Goal: Task Accomplishment & Management: Use online tool/utility

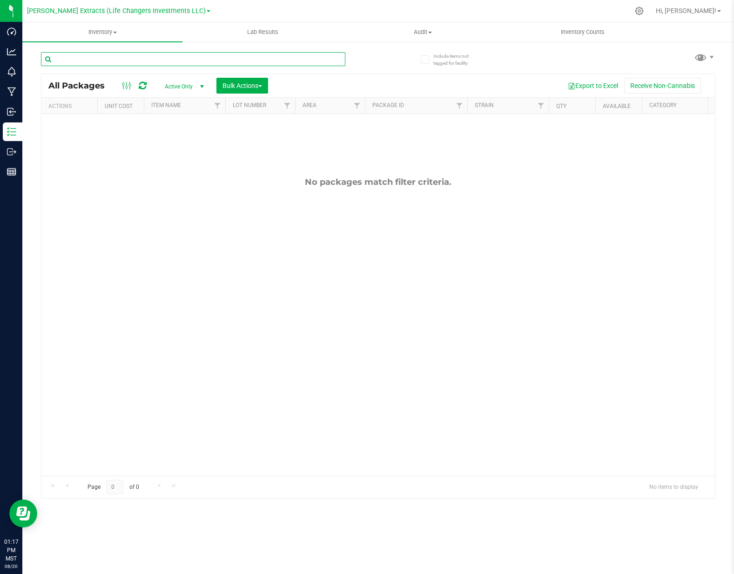
click at [68, 59] on input "text" at bounding box center [193, 59] width 305 height 14
type input "10-gs-0913"
click at [179, 85] on span "Active Only" at bounding box center [182, 86] width 51 height 13
click at [181, 151] on div "Active Only Lab Samples Locked All No data found." at bounding box center [181, 123] width 51 height 60
click at [182, 147] on li "All" at bounding box center [182, 143] width 50 height 14
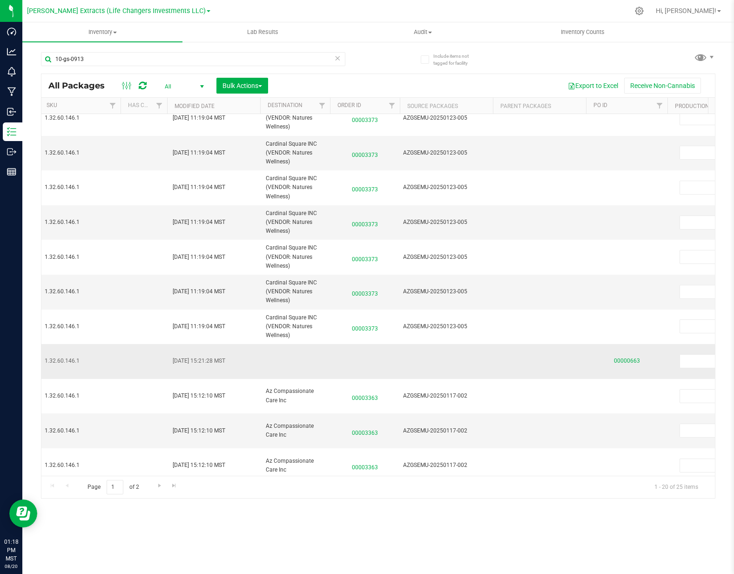
click at [630, 358] on link "00000663" at bounding box center [627, 361] width 26 height 7
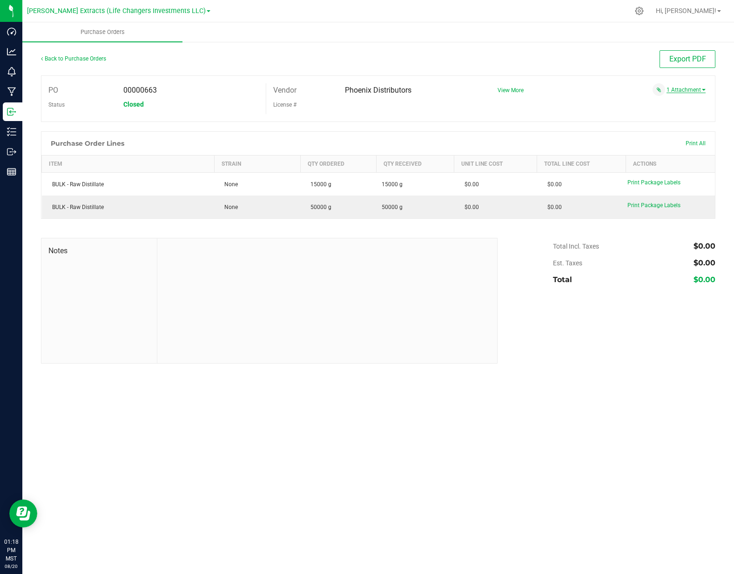
click at [679, 87] on link "1 Attachment" at bounding box center [686, 90] width 39 height 7
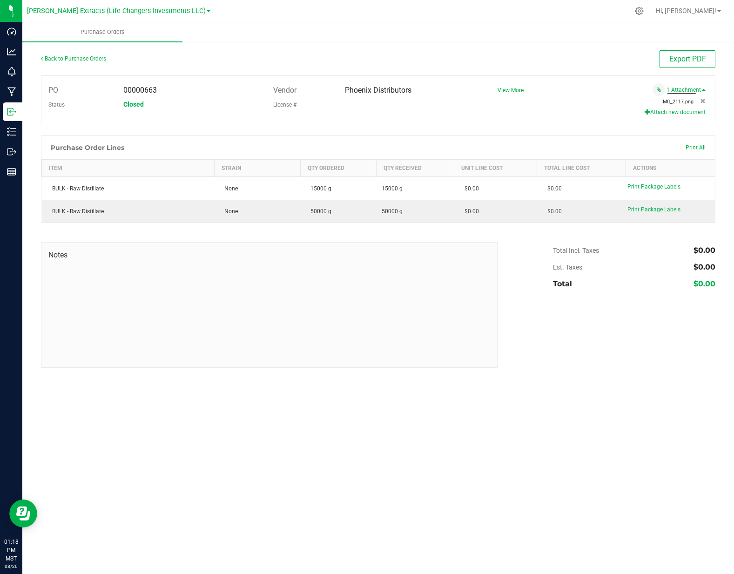
click at [674, 103] on span "IMG_2117.png" at bounding box center [678, 102] width 32 height 6
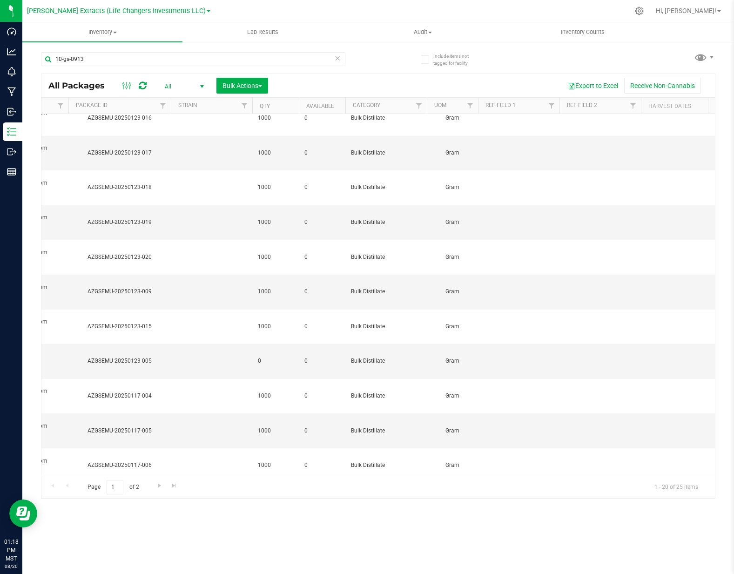
scroll to position [0, 477]
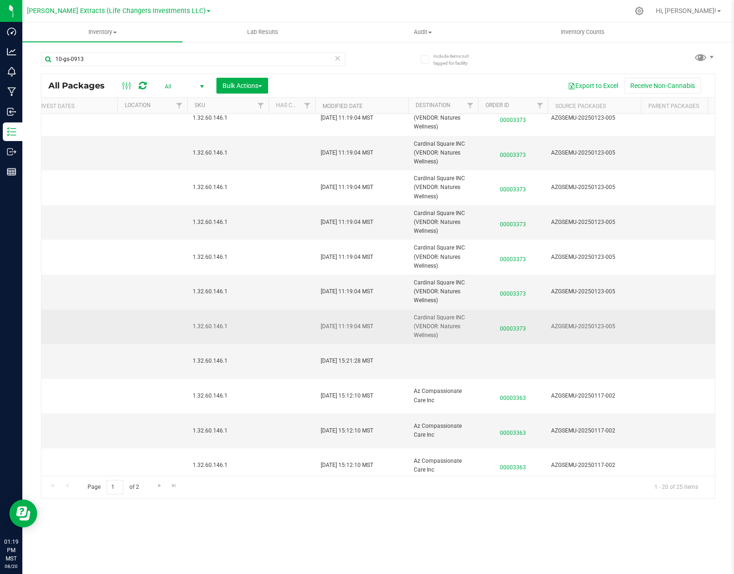
click at [520, 331] on span "00003373" at bounding box center [513, 327] width 59 height 14
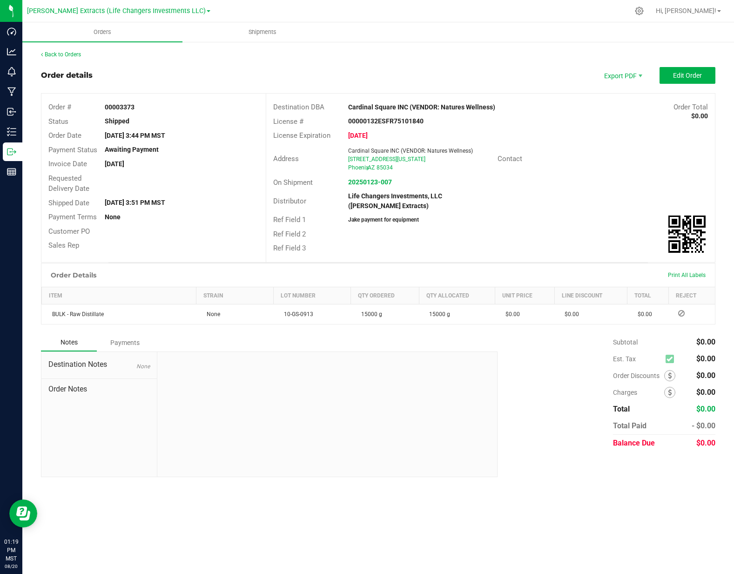
drag, startPoint x: 554, startPoint y: 223, endPoint x: 469, endPoint y: 135, distance: 122.2
click at [556, 220] on div "Ref Field 1 Jake payment for equipment" at bounding box center [490, 220] width 449 height 14
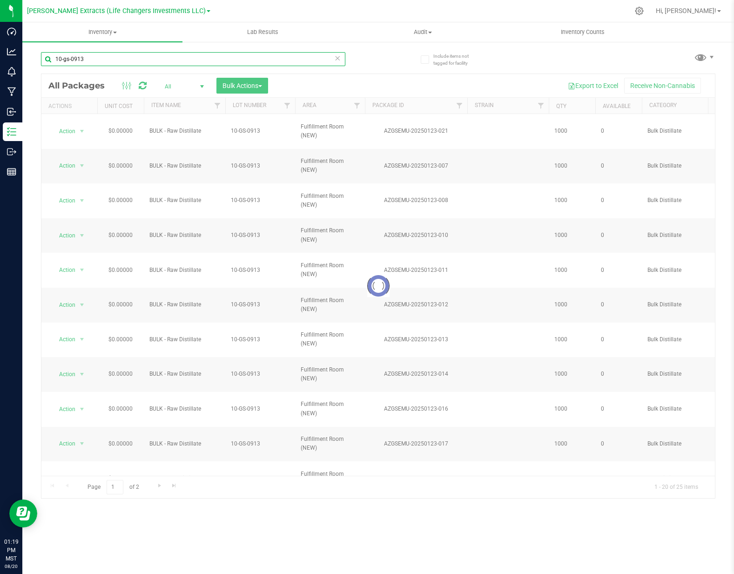
click at [319, 57] on input "10-gs-0913" at bounding box center [193, 59] width 305 height 14
click at [372, 84] on div at bounding box center [378, 286] width 674 height 424
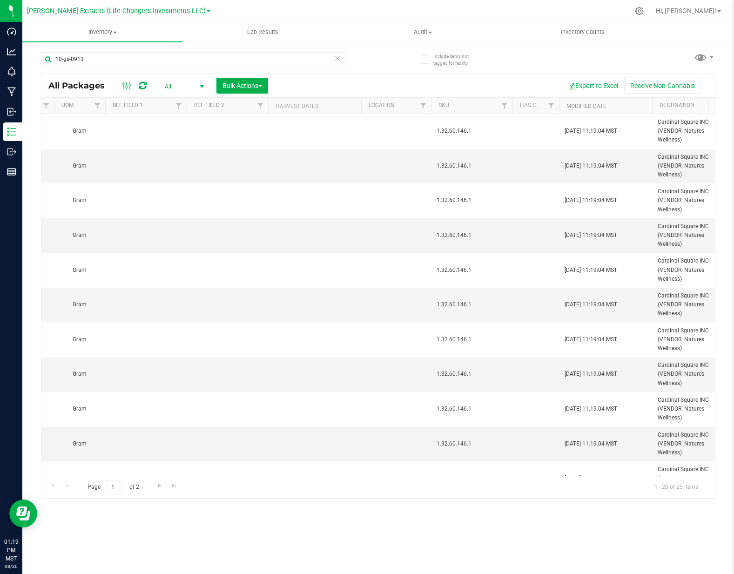
scroll to position [0, 707]
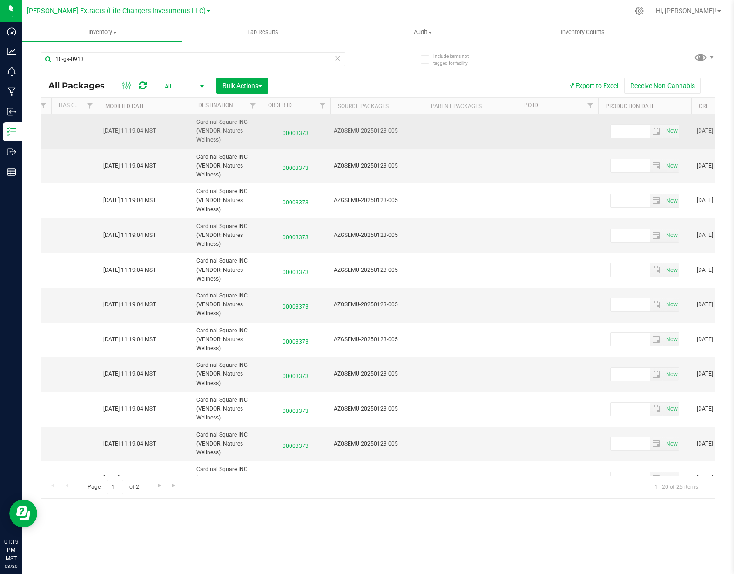
click at [381, 132] on div "AZGSEMU-20250123-005" at bounding box center [377, 131] width 87 height 9
copy div "AZGSEMU-20250123-005"
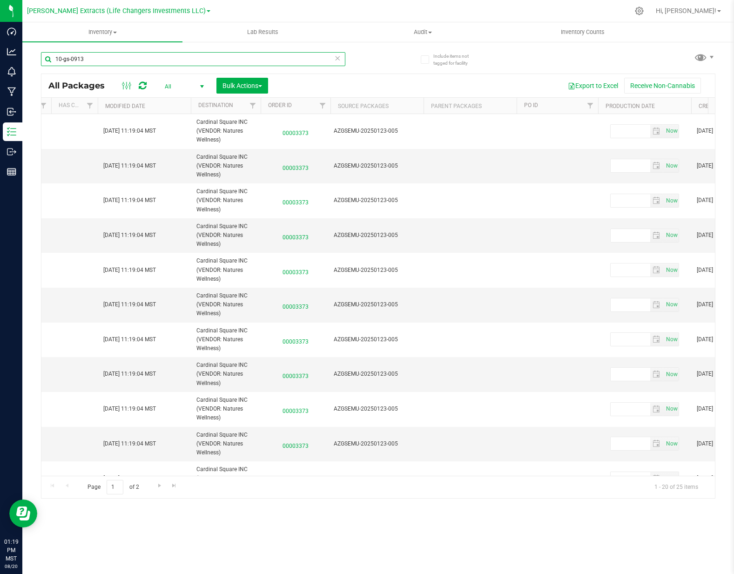
click at [182, 61] on input "10-gs-0913" at bounding box center [193, 59] width 305 height 14
paste input "AZGSEMU-20250123-005"
type input "AZGSEMU-20250123-005"
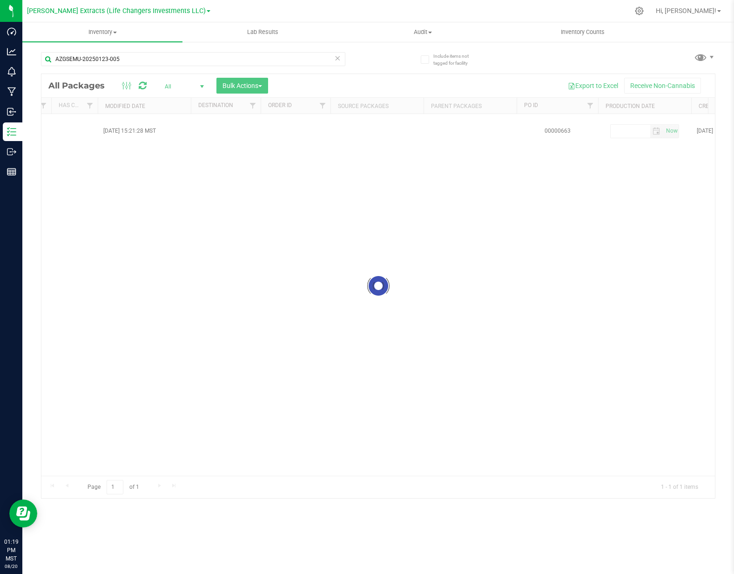
click at [387, 59] on div "AZGSEMU-20250123-005 Loading... All Packages All Active Only Lab Samples Locked…" at bounding box center [378, 270] width 675 height 455
click at [566, 128] on link "00000663" at bounding box center [558, 131] width 26 height 7
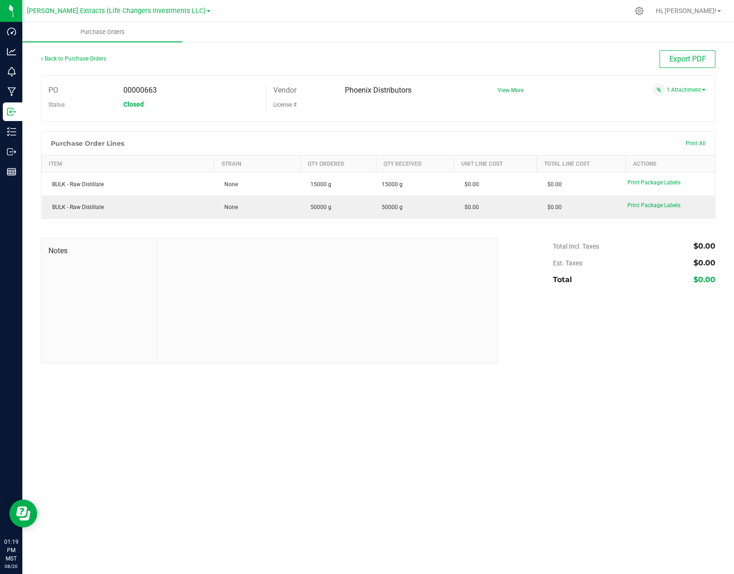
click at [577, 129] on div at bounding box center [378, 126] width 675 height 9
click at [406, 93] on span "Phoenix Distributors" at bounding box center [378, 90] width 67 height 9
click at [543, 91] on div "1 Attachment" at bounding box center [598, 89] width 215 height 13
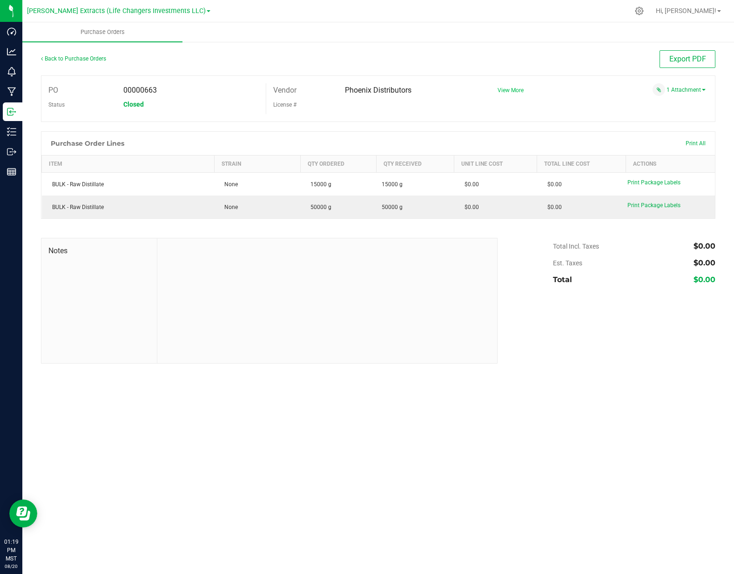
click at [513, 91] on span "View More" at bounding box center [511, 90] width 26 height 7
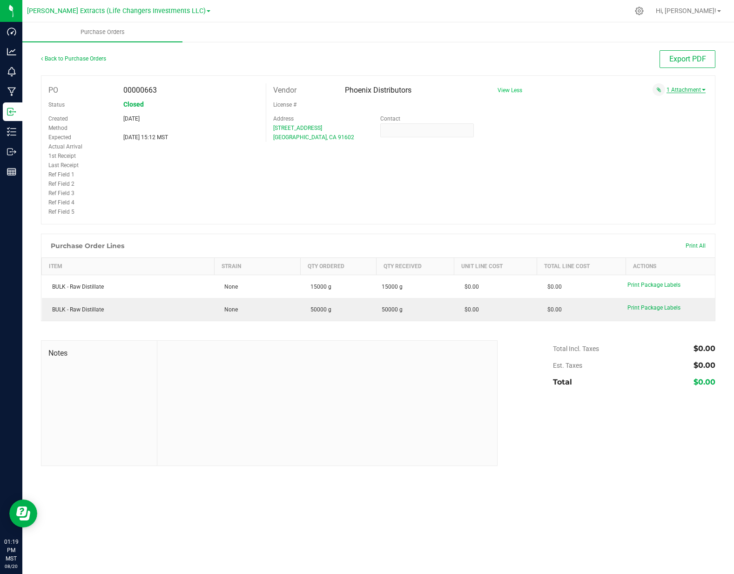
click at [689, 87] on link "1 Attachment" at bounding box center [686, 90] width 39 height 7
click at [686, 112] on button "Attach new document" at bounding box center [675, 112] width 61 height 8
click at [685, 104] on span "IMG_2117.png" at bounding box center [678, 102] width 32 height 6
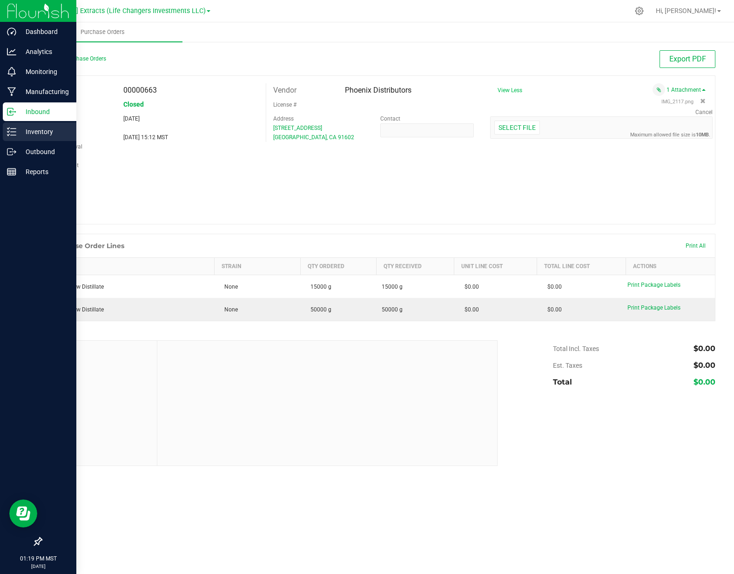
click at [43, 137] on div "Inventory" at bounding box center [40, 131] width 74 height 19
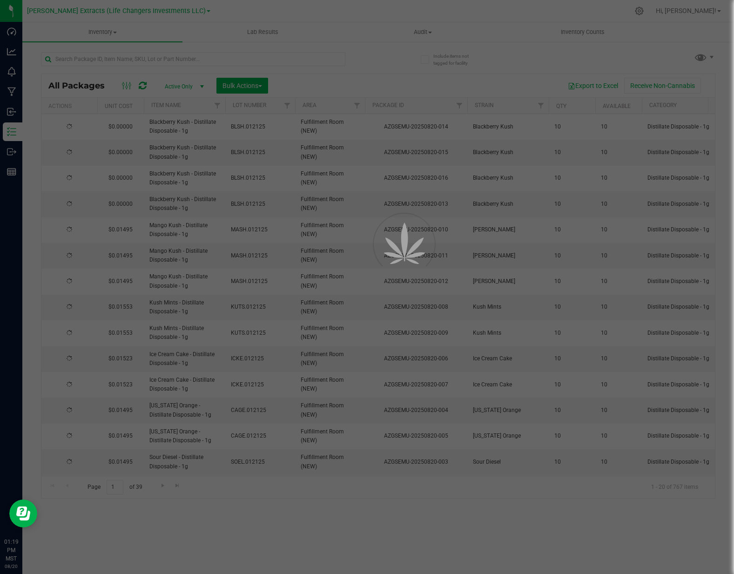
click at [405, 79] on div at bounding box center [367, 287] width 734 height 574
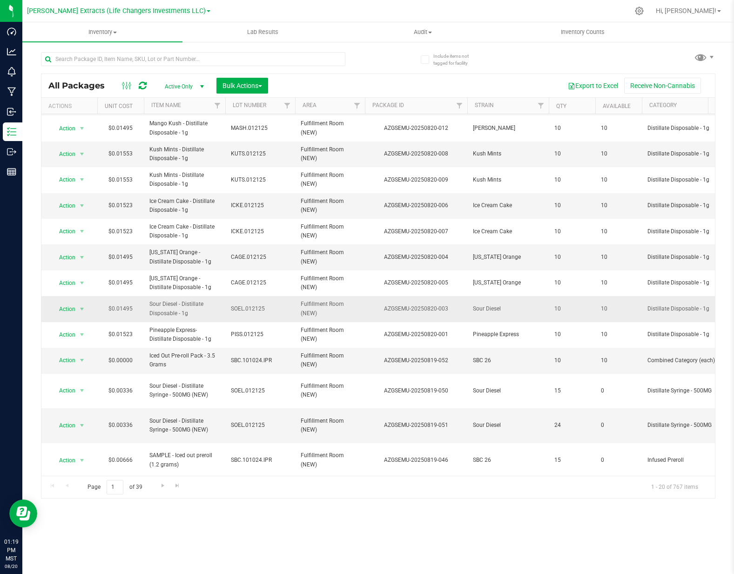
scroll to position [161, 0]
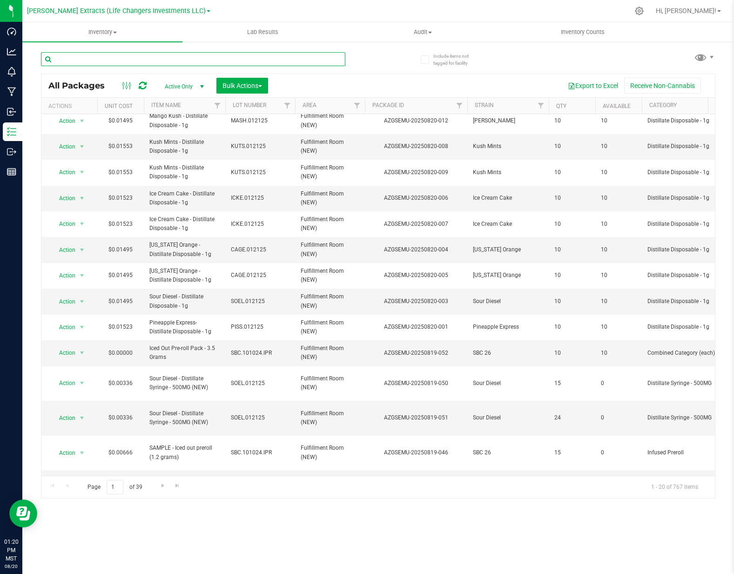
click at [267, 60] on input "text" at bounding box center [193, 59] width 305 height 14
paste input "AZGSEMU-20250123-005"
type input "AZGSEMU-20250123-005"
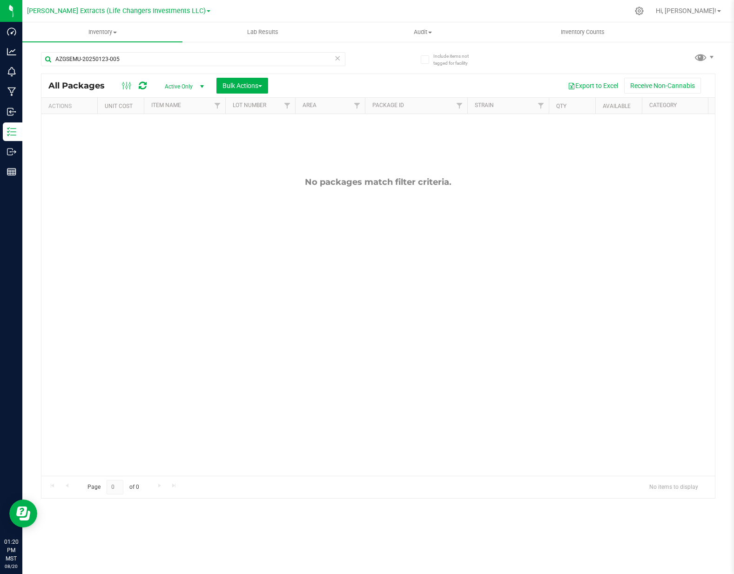
click at [199, 80] on span "select" at bounding box center [202, 86] width 12 height 13
click at [176, 140] on li "All" at bounding box center [182, 143] width 50 height 14
click at [372, 69] on div "AZGSEMU-20250123-005" at bounding box center [210, 59] width 338 height 30
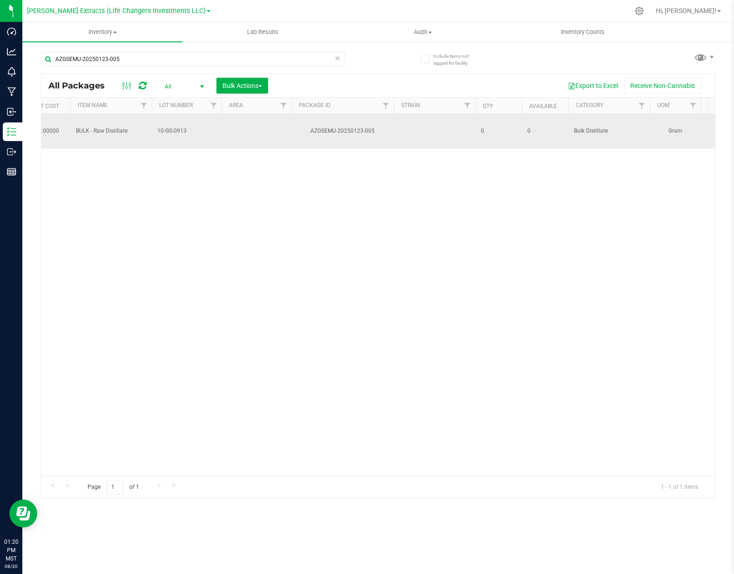
drag, startPoint x: 379, startPoint y: 126, endPoint x: 337, endPoint y: 127, distance: 41.9
click at [337, 127] on div "AZGSEMU-20250123-005" at bounding box center [342, 131] width 105 height 9
click at [378, 127] on div "AZGSEMU-20250123-005" at bounding box center [342, 131] width 105 height 9
drag, startPoint x: 347, startPoint y: 125, endPoint x: 355, endPoint y: 126, distance: 8.0
click at [355, 127] on div "AZGSEMU-20250123-005" at bounding box center [342, 131] width 105 height 9
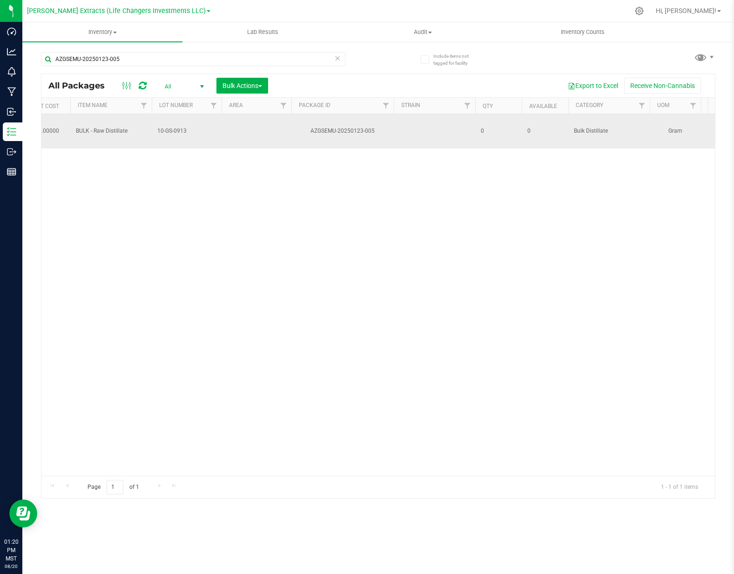
click at [378, 127] on div "AZGSEMU-20250123-005" at bounding box center [342, 131] width 105 height 9
click at [184, 127] on span "10-GS-0913" at bounding box center [186, 131] width 59 height 9
click at [184, 124] on input "10-GS-0913" at bounding box center [184, 131] width 67 height 14
click at [176, 54] on input "AZGSEMU-20250123-005" at bounding box center [193, 59] width 305 height 14
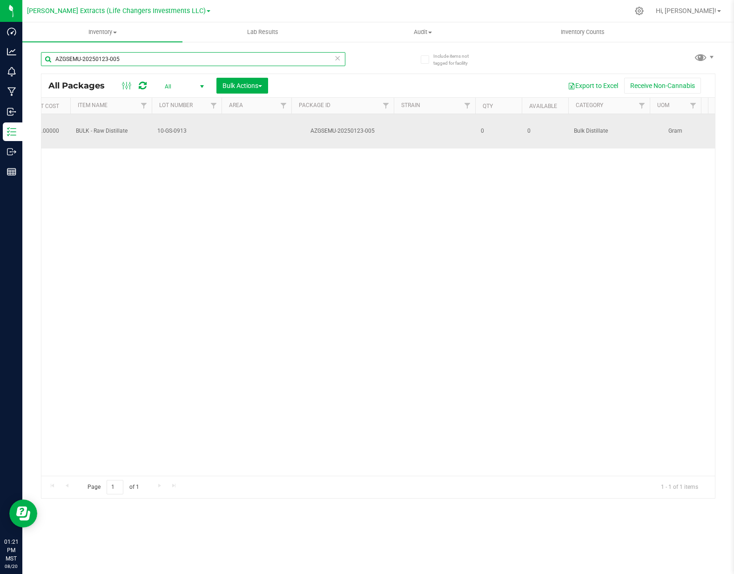
click at [176, 54] on input "AZGSEMU-20250123-005" at bounding box center [193, 59] width 305 height 14
paste input "10-GS-0913"
type input "10-GS-0913"
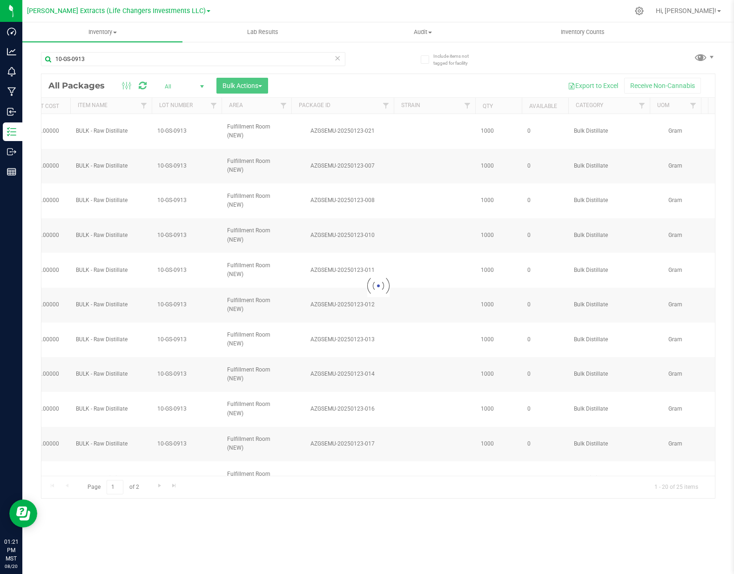
click at [346, 86] on div at bounding box center [378, 286] width 674 height 424
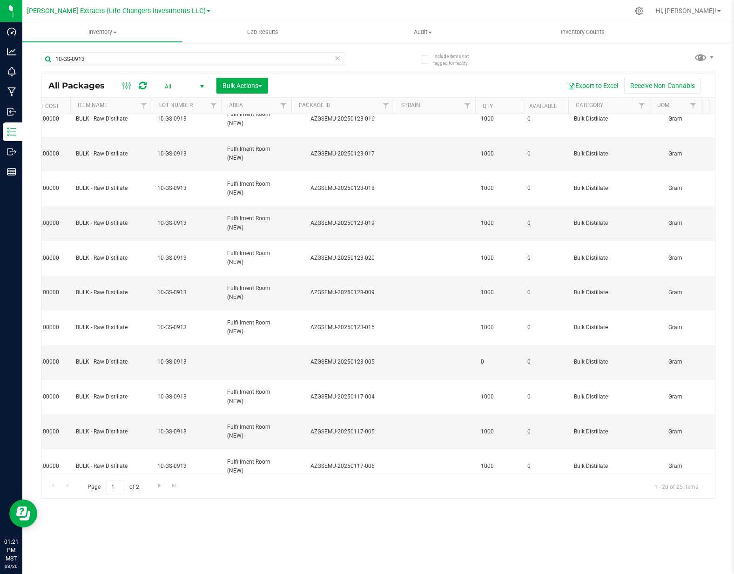
scroll to position [291, 74]
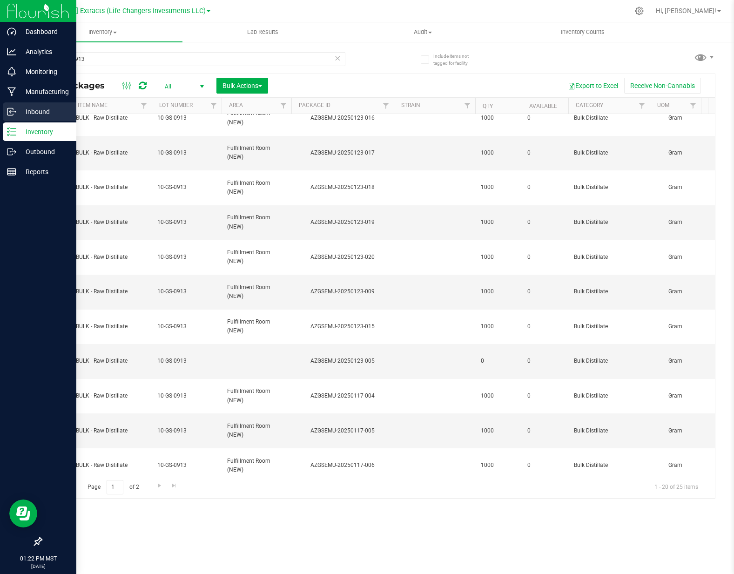
click at [24, 112] on p "Inbound" at bounding box center [44, 111] width 56 height 11
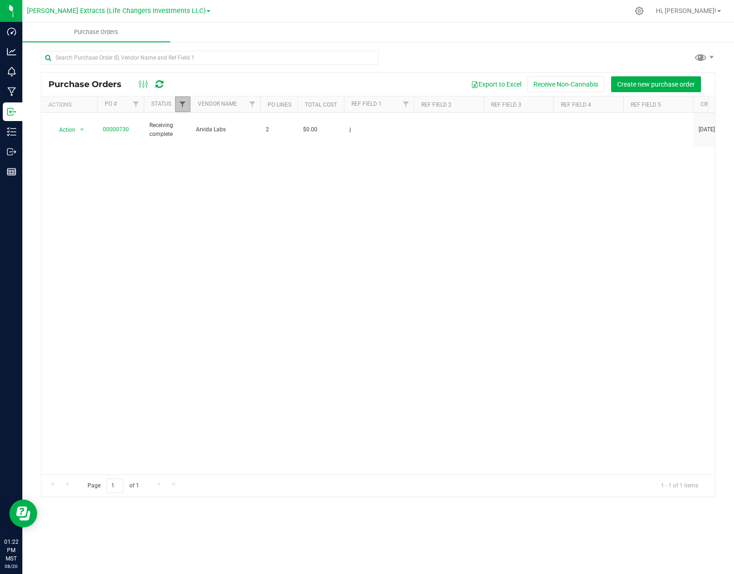
click at [186, 105] on span "Filter" at bounding box center [182, 104] width 7 height 7
click at [191, 137] on div "Select All Cancelled Closed Created Receiving complete Receiving partial 3 item…" at bounding box center [228, 183] width 107 height 143
click at [191, 141] on li "Select All" at bounding box center [229, 144] width 96 height 10
click at [201, 143] on span "Select All" at bounding box center [206, 145] width 23 height 6
click at [190, 143] on input "Select All" at bounding box center [187, 144] width 6 height 6
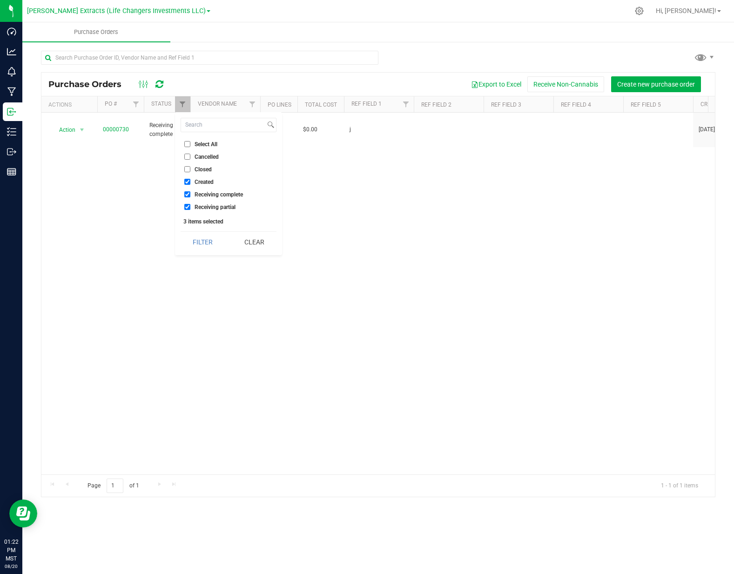
checkbox input "true"
click at [209, 248] on button "Filter" at bounding box center [203, 242] width 45 height 20
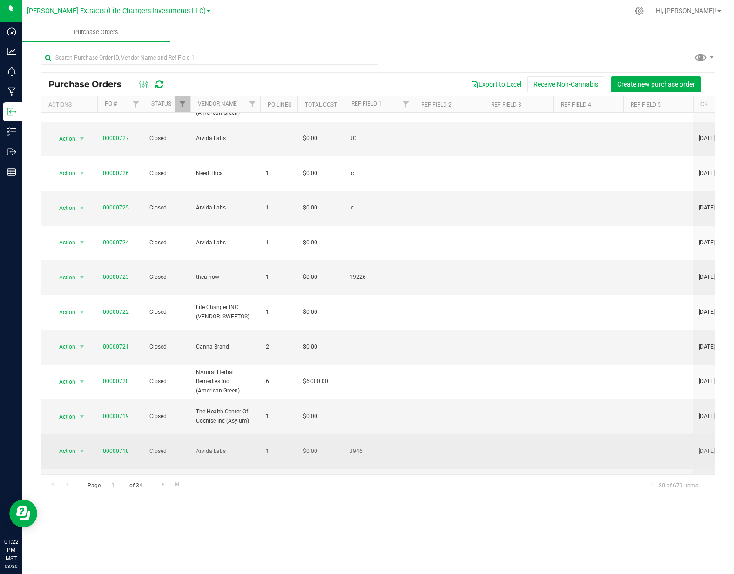
scroll to position [167, 0]
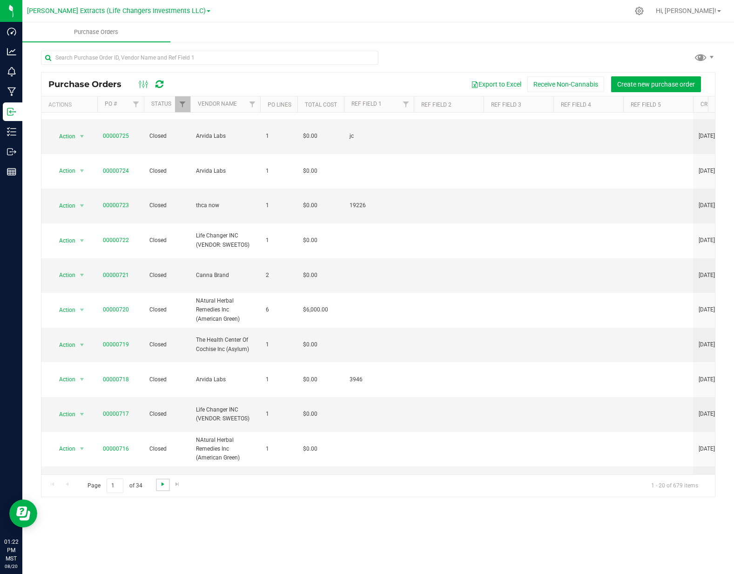
click at [160, 485] on span "Go to the next page" at bounding box center [162, 484] width 7 height 7
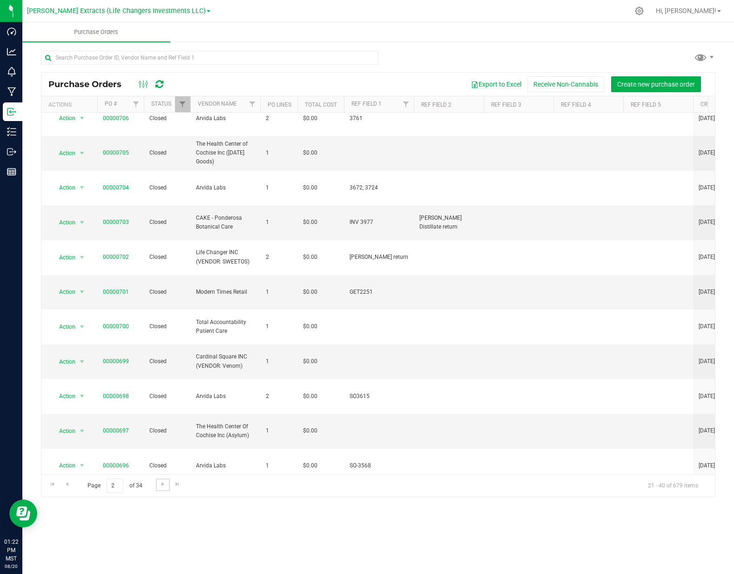
scroll to position [164, 0]
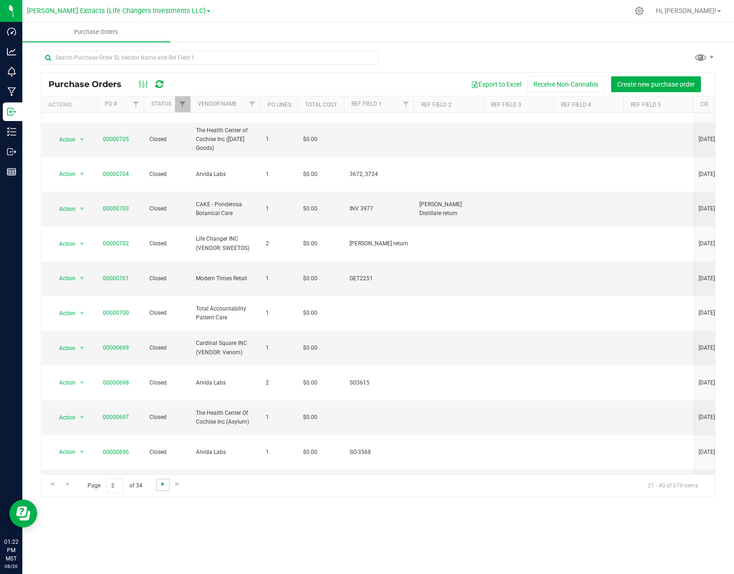
click at [160, 484] on span "Go to the next page" at bounding box center [162, 484] width 7 height 7
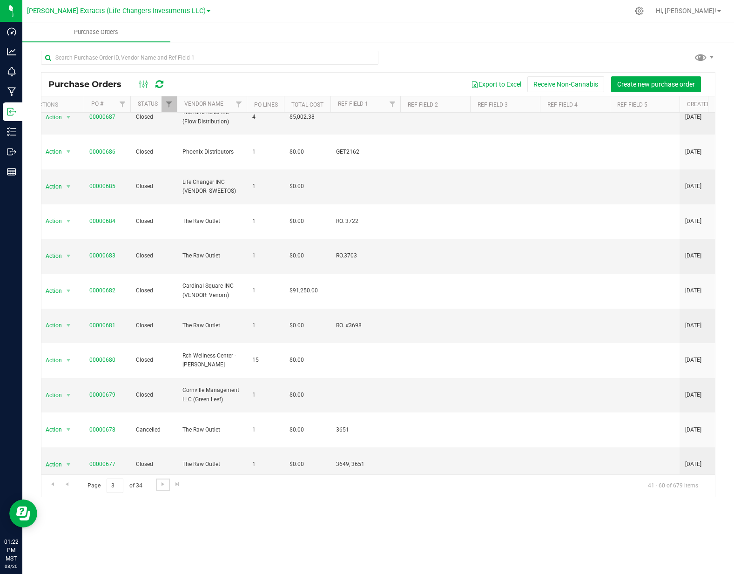
scroll to position [117, 53]
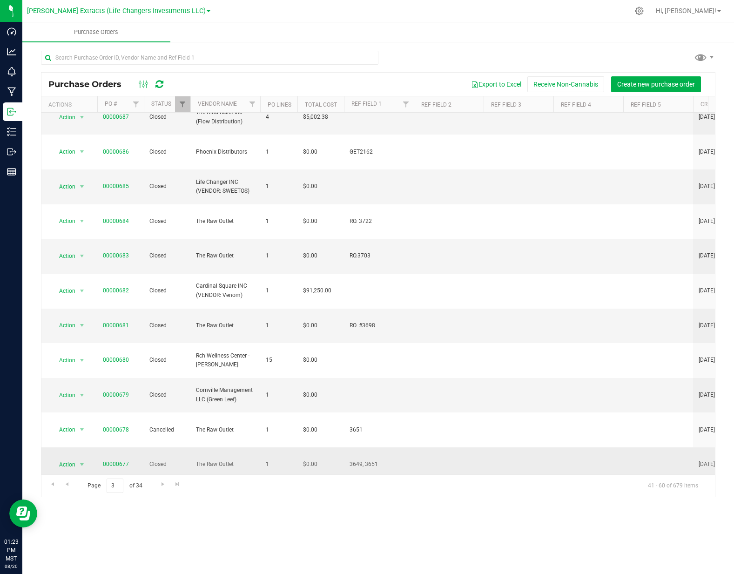
click at [360, 460] on span "3649, 3651" at bounding box center [379, 464] width 59 height 9
click at [362, 460] on span "3649, 3651" at bounding box center [379, 464] width 59 height 9
click at [373, 460] on span "3649, 3651" at bounding box center [379, 464] width 59 height 9
click at [163, 481] on span "Go to the next page" at bounding box center [162, 484] width 7 height 7
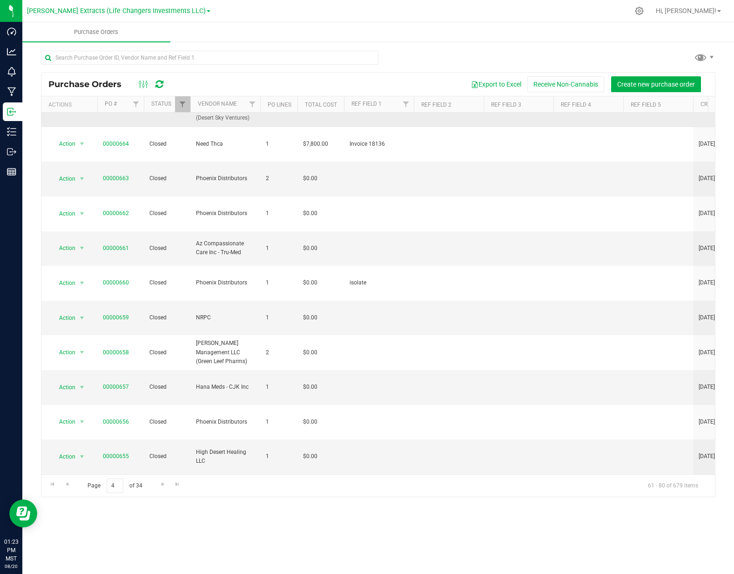
click at [447, 405] on td at bounding box center [449, 422] width 70 height 35
click at [121, 245] on link "00000661" at bounding box center [116, 248] width 26 height 7
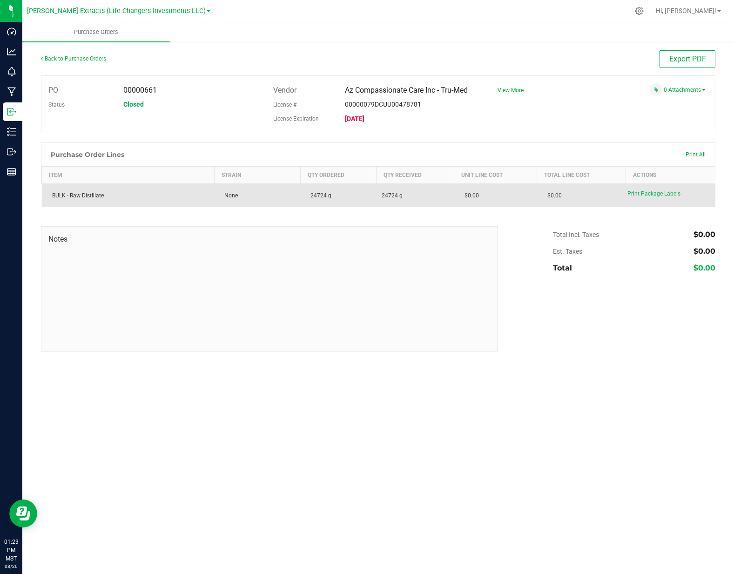
click at [409, 192] on span "24724 g" at bounding box center [415, 195] width 67 height 8
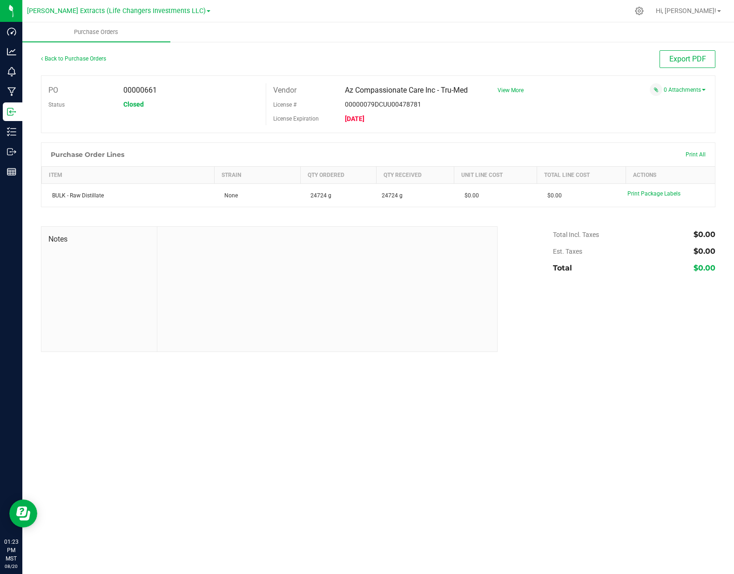
click at [453, 91] on span "Az Compassionate Care Inc - Tru-Med" at bounding box center [406, 90] width 123 height 9
click at [455, 103] on div "00000079DCUU00478781" at bounding box center [409, 104] width 143 height 14
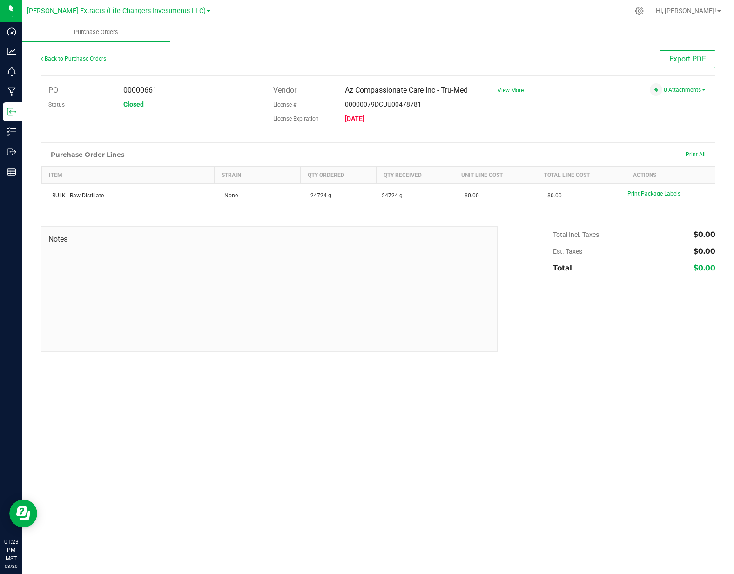
click at [454, 90] on span "Az Compassionate Care Inc - Tru-Med" at bounding box center [406, 90] width 123 height 9
click at [476, 126] on div "PO 00000661 Status Closed Vendor Az Compassionate Care Inc - Tru-Med License # …" at bounding box center [378, 104] width 675 height 58
click at [475, 90] on div "Az Compassionate Care Inc - Tru-Med" at bounding box center [409, 90] width 143 height 14
click at [442, 111] on div "00000079DCUU00478781" at bounding box center [409, 104] width 143 height 14
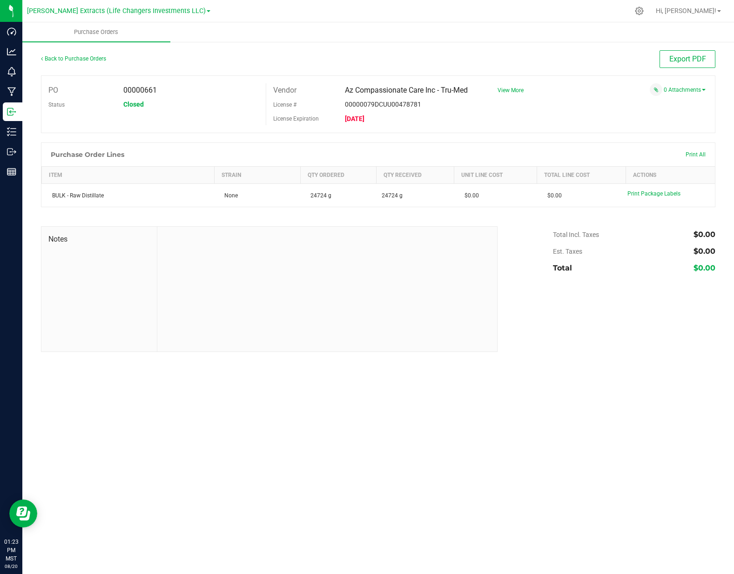
drag, startPoint x: 473, startPoint y: 74, endPoint x: 388, endPoint y: 22, distance: 98.9
click at [473, 74] on div "Back to Purchase Orders Export PDF" at bounding box center [378, 62] width 675 height 25
click at [471, 105] on div "00000079DCUU00478781" at bounding box center [409, 104] width 143 height 14
click at [501, 92] on span "View More" at bounding box center [511, 90] width 26 height 7
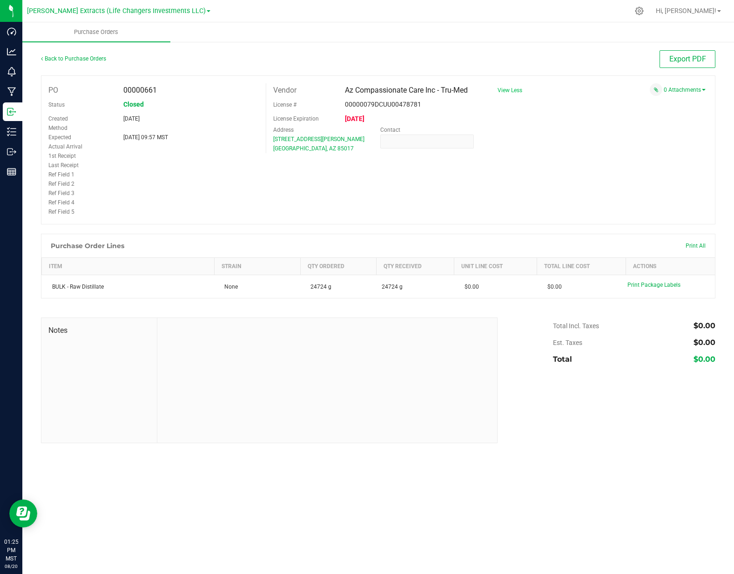
click at [529, 69] on div "Back to Purchase Orders Export PDF" at bounding box center [378, 62] width 675 height 25
click at [530, 94] on div "0 Attachments" at bounding box center [598, 89] width 215 height 13
click at [529, 99] on div "PO 00000661 Status Closed Created [DATE] Method Expected [DATE] 09:57 MST" at bounding box center [378, 149] width 675 height 149
click at [427, 103] on div "00000079DCUU00478781" at bounding box center [409, 104] width 143 height 14
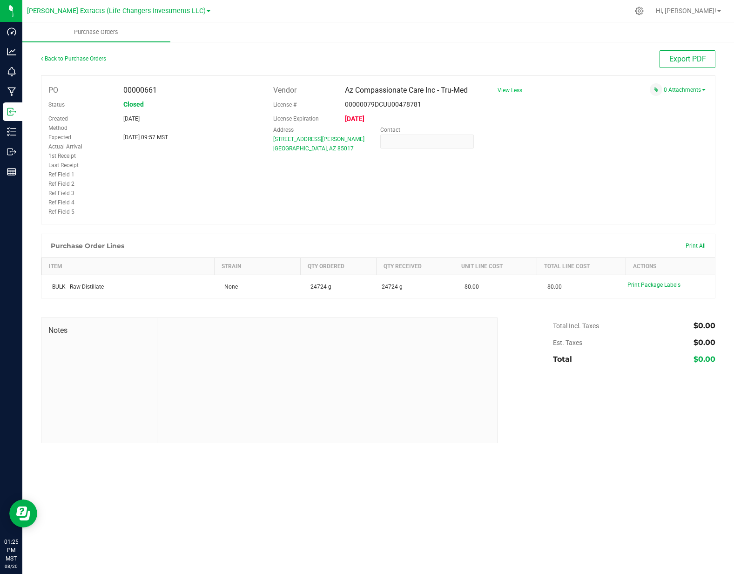
click at [427, 103] on div "00000079DCUU00478781" at bounding box center [409, 104] width 143 height 14
click at [474, 88] on div "Az Compassionate Care Inc - Tru-Med" at bounding box center [409, 90] width 143 height 14
click at [465, 90] on span "Az Compassionate Care Inc - Tru-Med" at bounding box center [406, 90] width 123 height 9
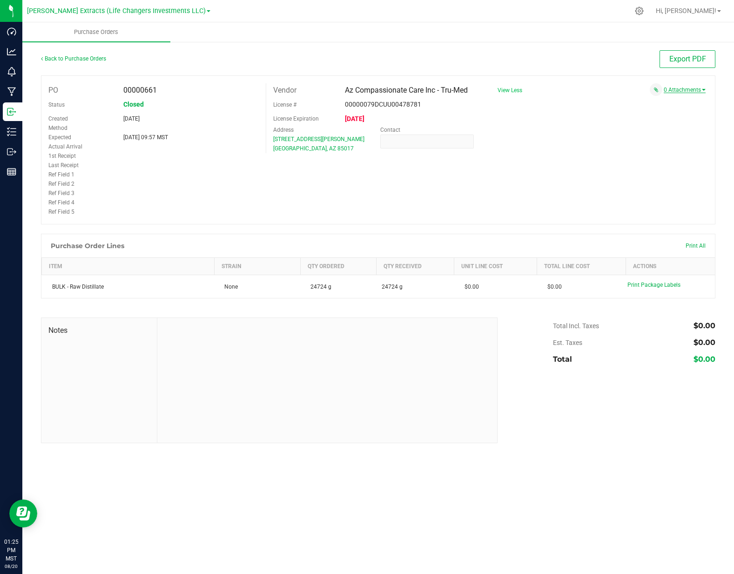
click at [701, 90] on link "0 Attachments" at bounding box center [685, 90] width 42 height 7
click at [549, 88] on div "0 Attachments" at bounding box center [598, 89] width 215 height 13
drag, startPoint x: 474, startPoint y: 90, endPoint x: 341, endPoint y: 87, distance: 132.8
click at [341, 87] on div "Az Compassionate Care Inc - Tru-Med" at bounding box center [409, 90] width 143 height 14
click at [329, 75] on div "PO 00000661 Status Closed Created [DATE] Method Expected [DATE] 09:57 MST" at bounding box center [378, 149] width 675 height 149
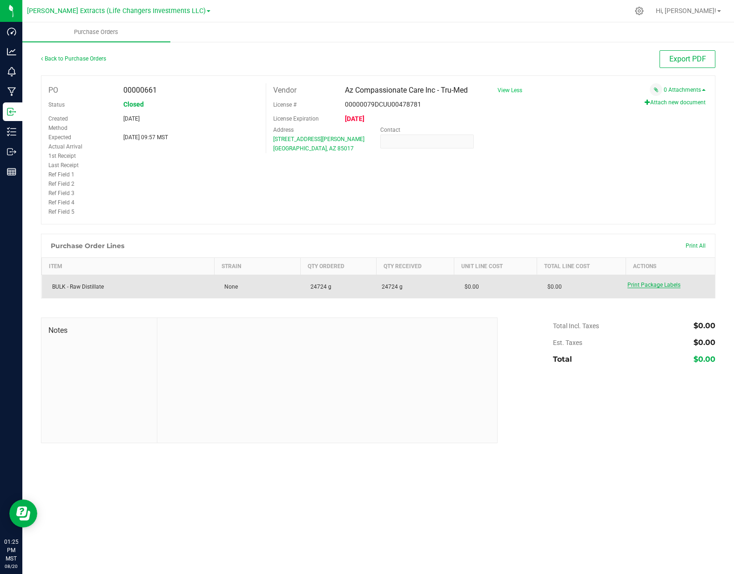
click at [649, 285] on span "Print Package Labels" at bounding box center [654, 285] width 53 height 7
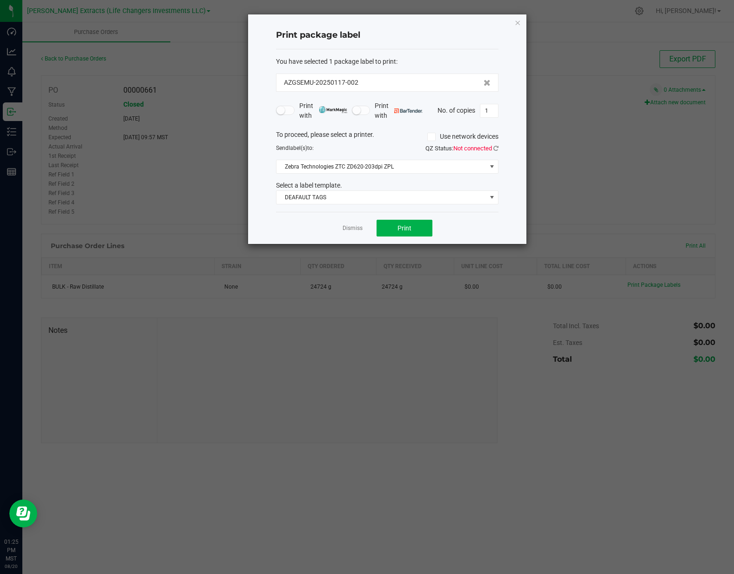
click at [383, 134] on div "To proceed, please select a printer. Use network devices" at bounding box center [387, 137] width 237 height 14
click at [356, 231] on link "Dismiss" at bounding box center [353, 228] width 20 height 8
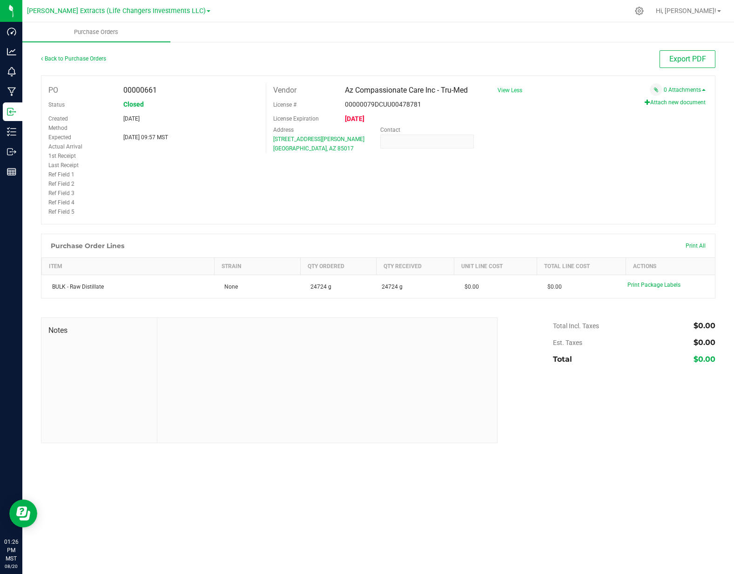
click at [466, 102] on div "00000079DCUU00478781" at bounding box center [409, 104] width 143 height 14
drag, startPoint x: 473, startPoint y: 89, endPoint x: 455, endPoint y: 85, distance: 18.3
click at [473, 89] on div "Az Compassionate Care Inc - Tru-Med" at bounding box center [409, 90] width 143 height 14
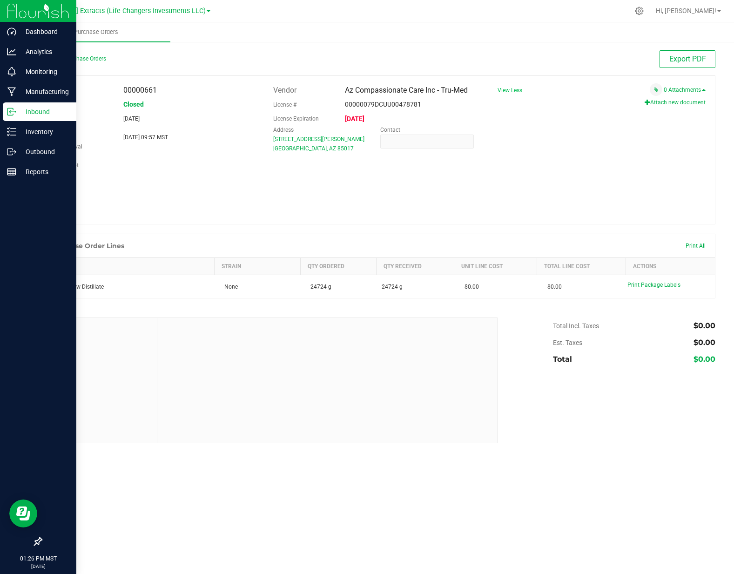
click at [64, 108] on p "Inbound" at bounding box center [44, 111] width 56 height 11
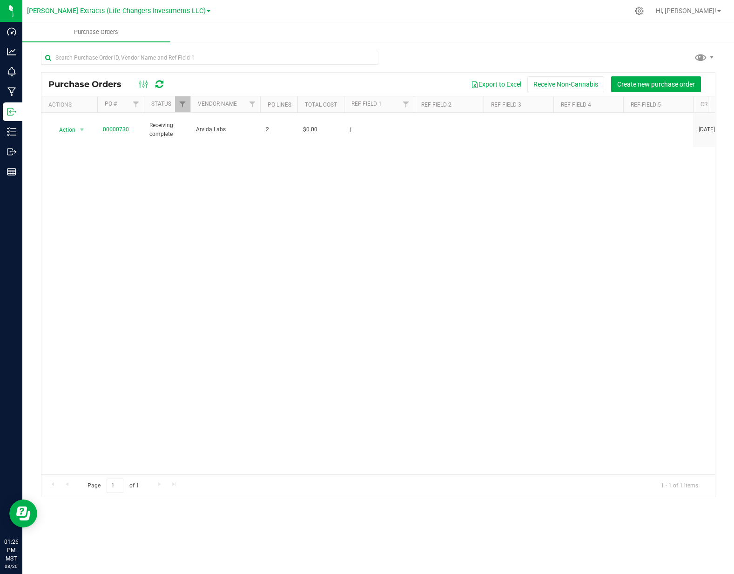
click at [372, 85] on div "Export to Excel Receive Non-Cannabis Create new purchase order" at bounding box center [441, 84] width 535 height 16
click at [183, 106] on span "Filter" at bounding box center [182, 104] width 7 height 7
drag, startPoint x: 200, startPoint y: 141, endPoint x: 200, endPoint y: 152, distance: 11.6
click at [200, 142] on span "Select All" at bounding box center [206, 145] width 23 height 6
click at [190, 141] on input "Select All" at bounding box center [187, 144] width 6 height 6
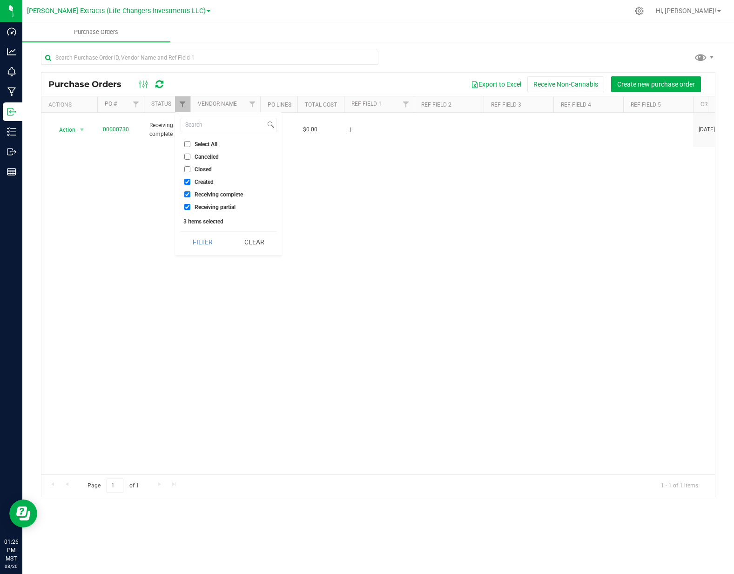
checkbox input "true"
click at [201, 249] on button "Filter" at bounding box center [203, 242] width 45 height 20
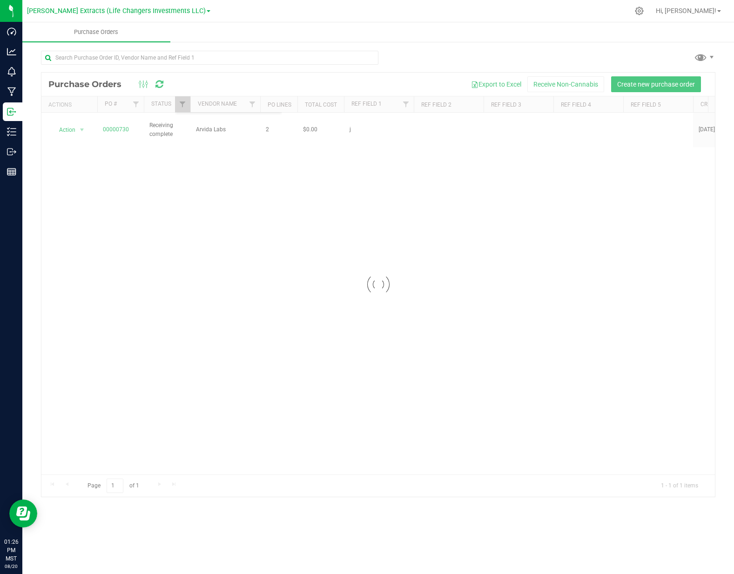
checkbox input "true"
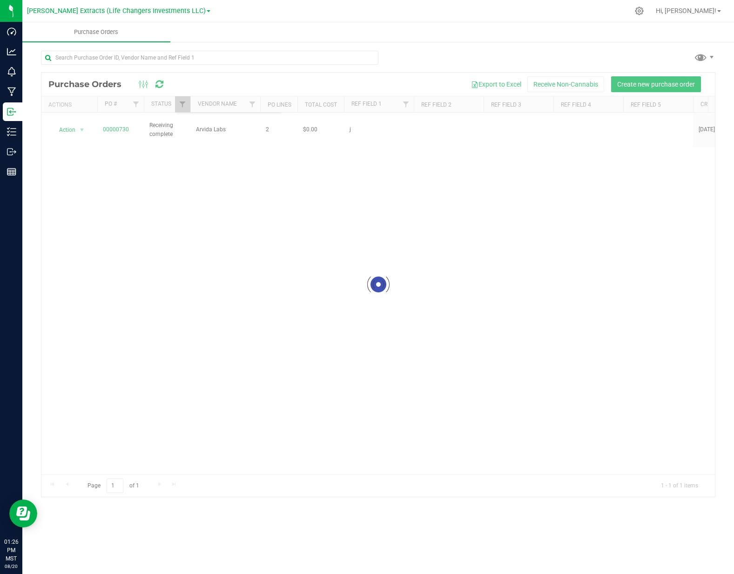
checkbox input "true"
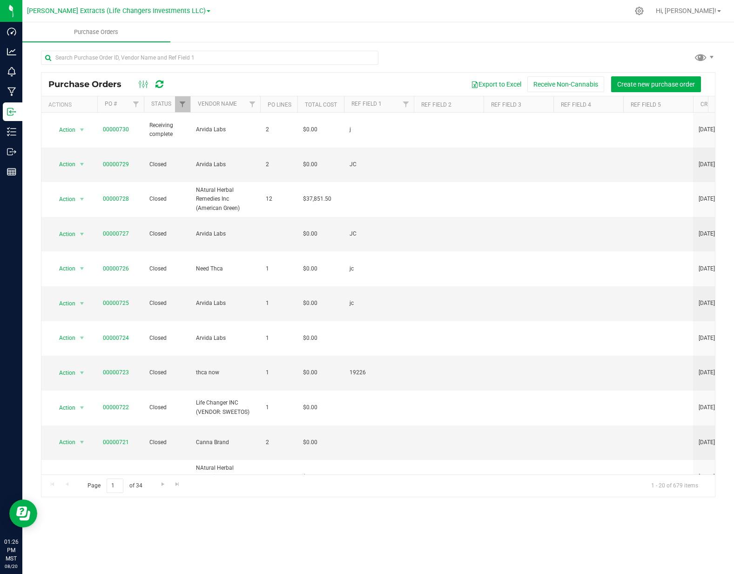
click at [429, 68] on div at bounding box center [378, 61] width 675 height 21
click at [611, 44] on div "Purchase Orders Export to Excel Receive Non-Cannabis Create new purchase order …" at bounding box center [378, 274] width 712 height 466
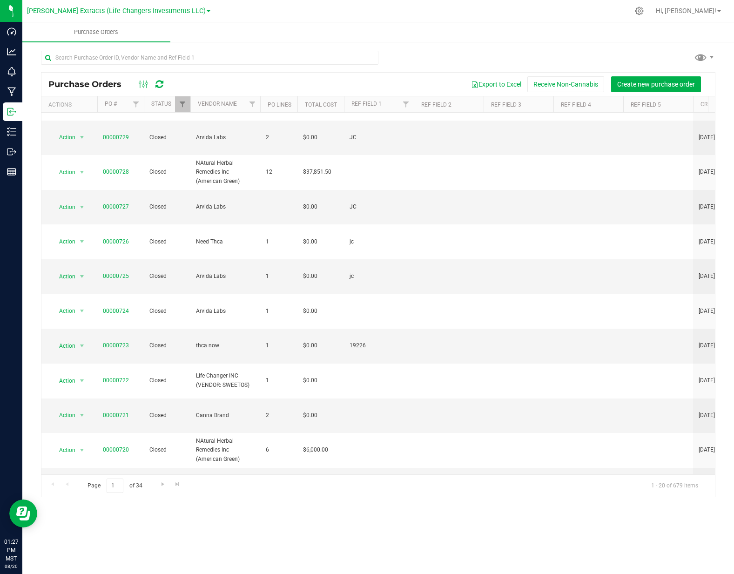
scroll to position [167, 0]
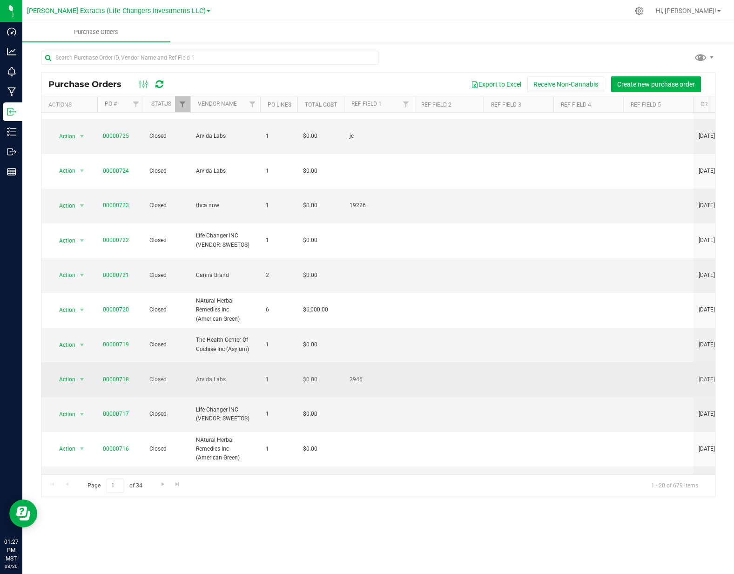
click at [423, 362] on td at bounding box center [449, 379] width 70 height 35
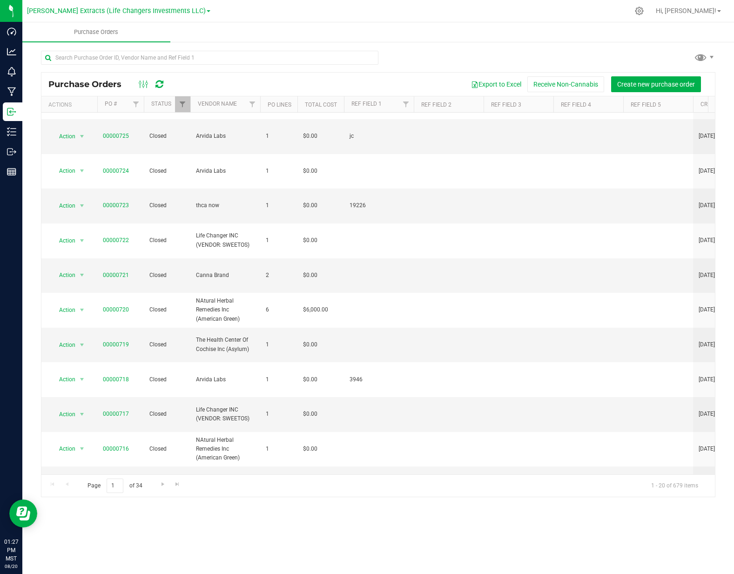
click at [447, 64] on div at bounding box center [378, 61] width 675 height 21
click at [201, 84] on div "Export to Excel Receive Non-Cannabis Create new purchase order" at bounding box center [441, 84] width 535 height 16
click at [164, 485] on span "Go to the next page" at bounding box center [162, 484] width 7 height 7
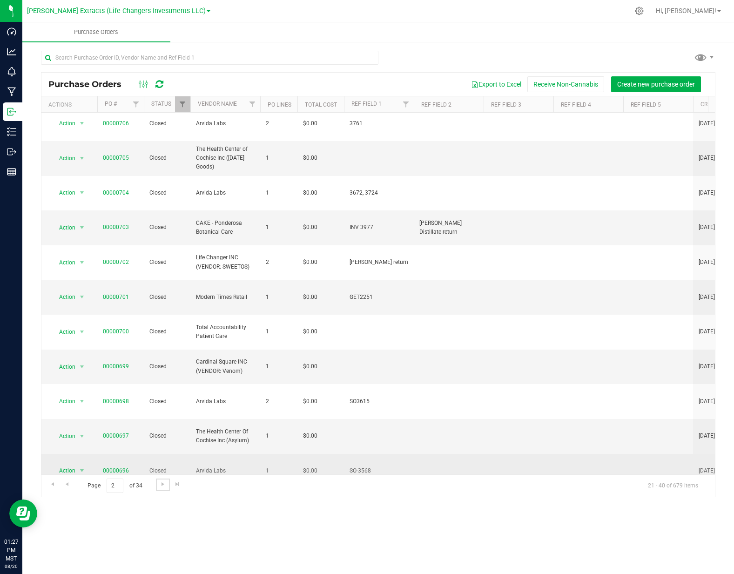
scroll to position [164, 0]
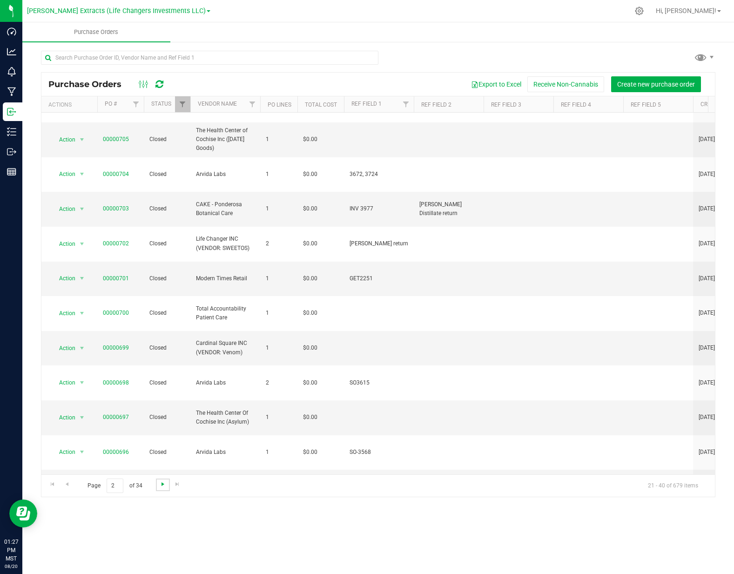
click at [165, 481] on span "Go to the next page" at bounding box center [162, 484] width 7 height 7
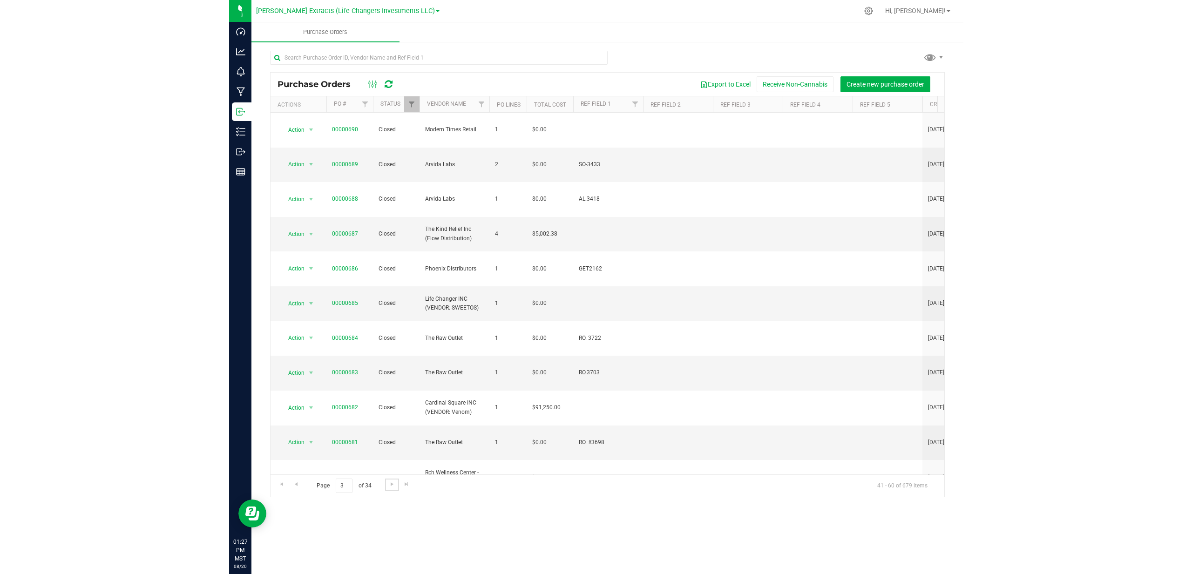
scroll to position [117, 0]
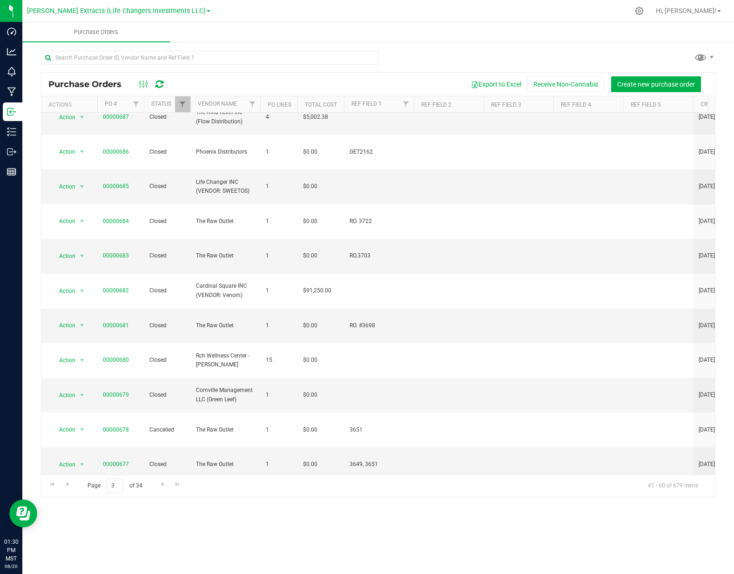
click at [318, 81] on div "Export to Excel Receive Non-Cannabis Create new purchase order" at bounding box center [441, 84] width 535 height 16
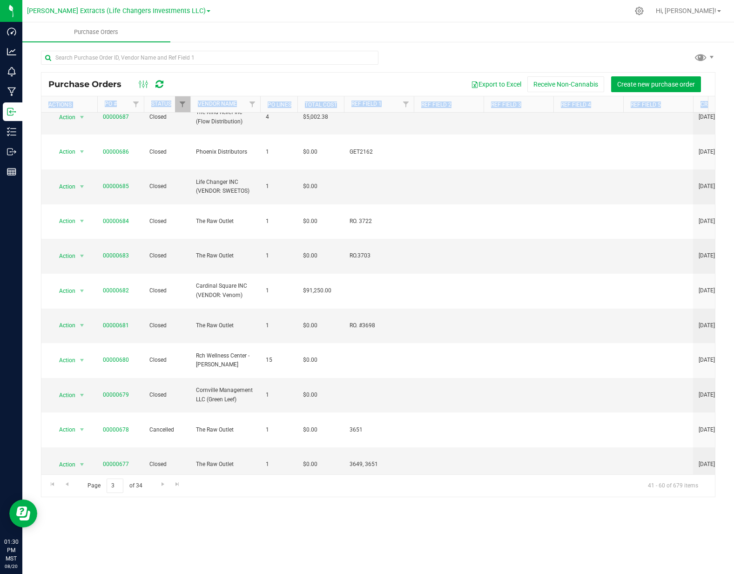
click at [318, 81] on div "Export to Excel Receive Non-Cannabis Create new purchase order" at bounding box center [441, 84] width 535 height 16
click at [444, 52] on div at bounding box center [378, 61] width 675 height 21
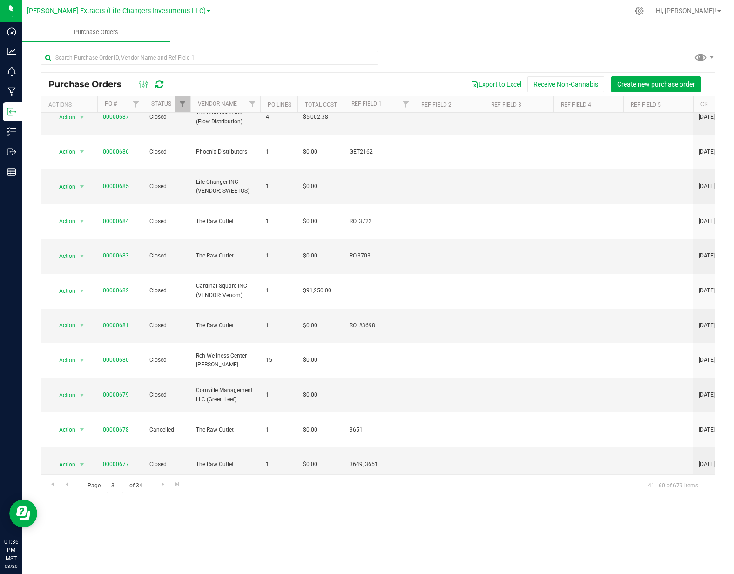
click at [444, 52] on div at bounding box center [378, 61] width 675 height 21
click at [350, 15] on div at bounding box center [421, 11] width 415 height 18
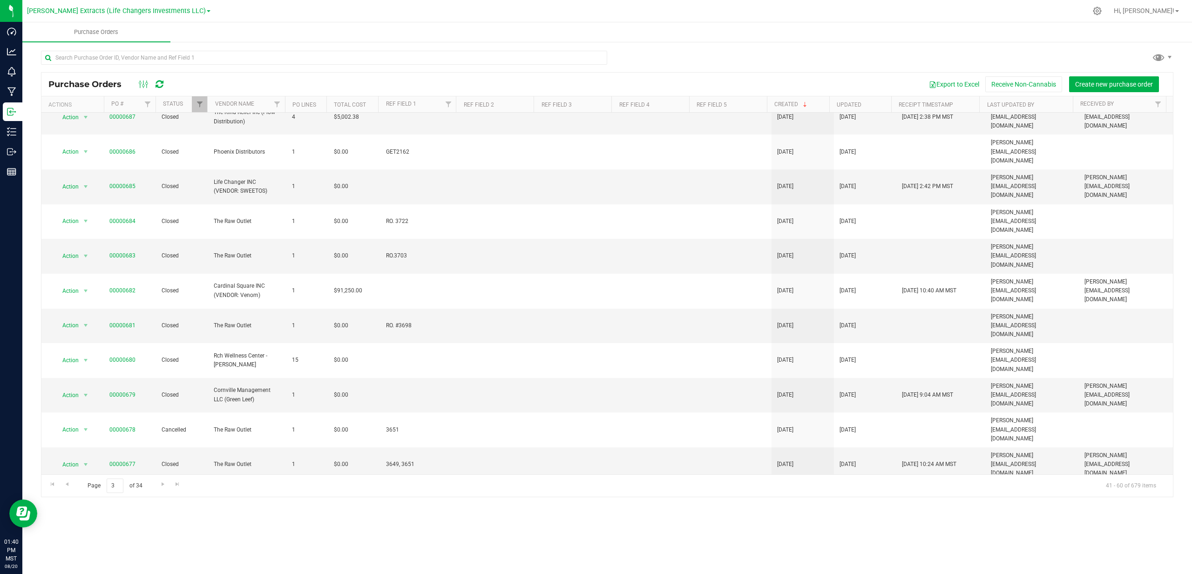
scroll to position [86, 0]
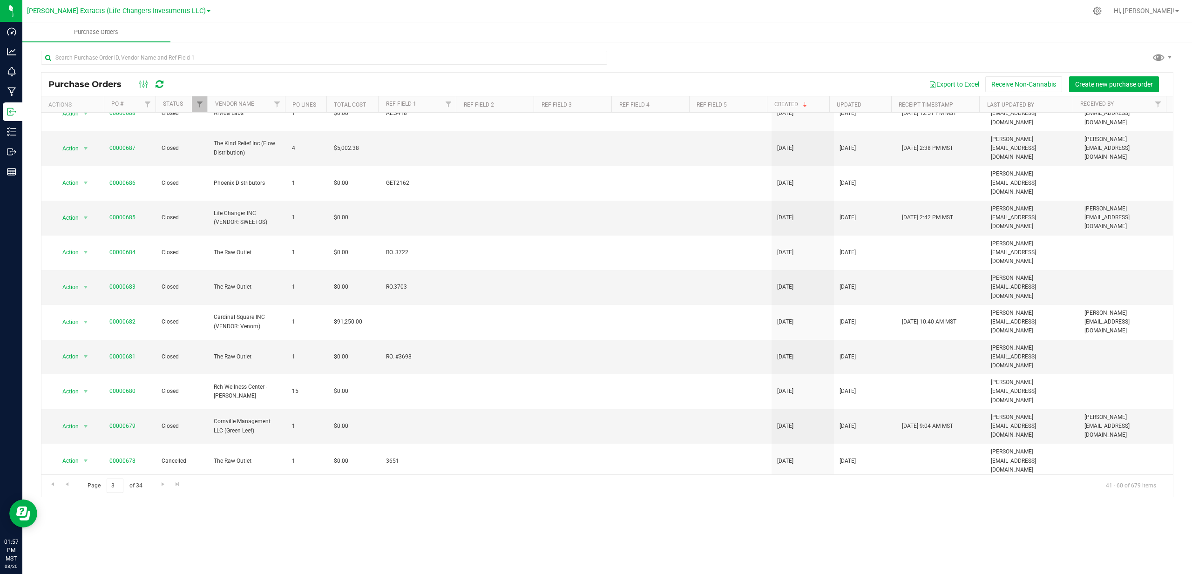
click at [382, 80] on div "Export to Excel Receive Non-Cannabis Create new purchase order" at bounding box center [670, 84] width 992 height 16
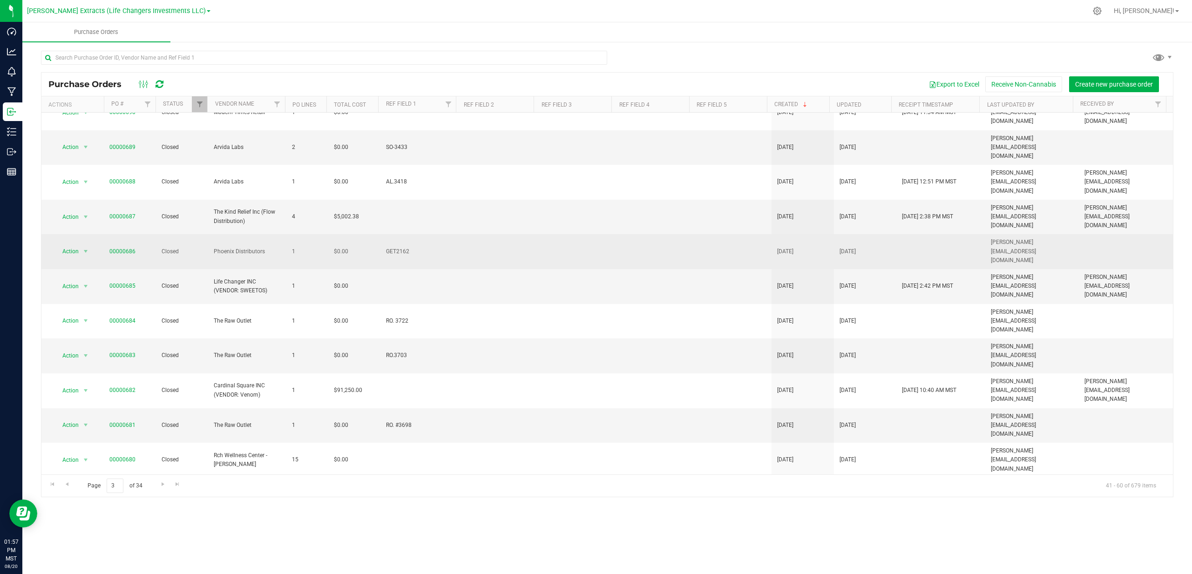
scroll to position [0, 0]
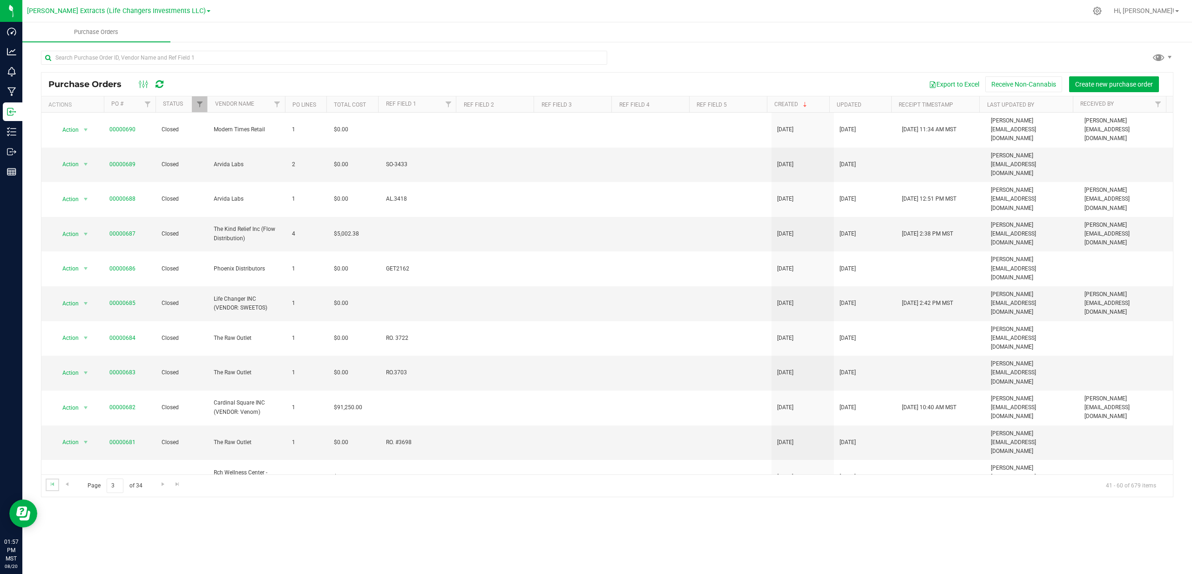
click at [48, 481] on link "Go to the first page" at bounding box center [53, 485] width 14 height 13
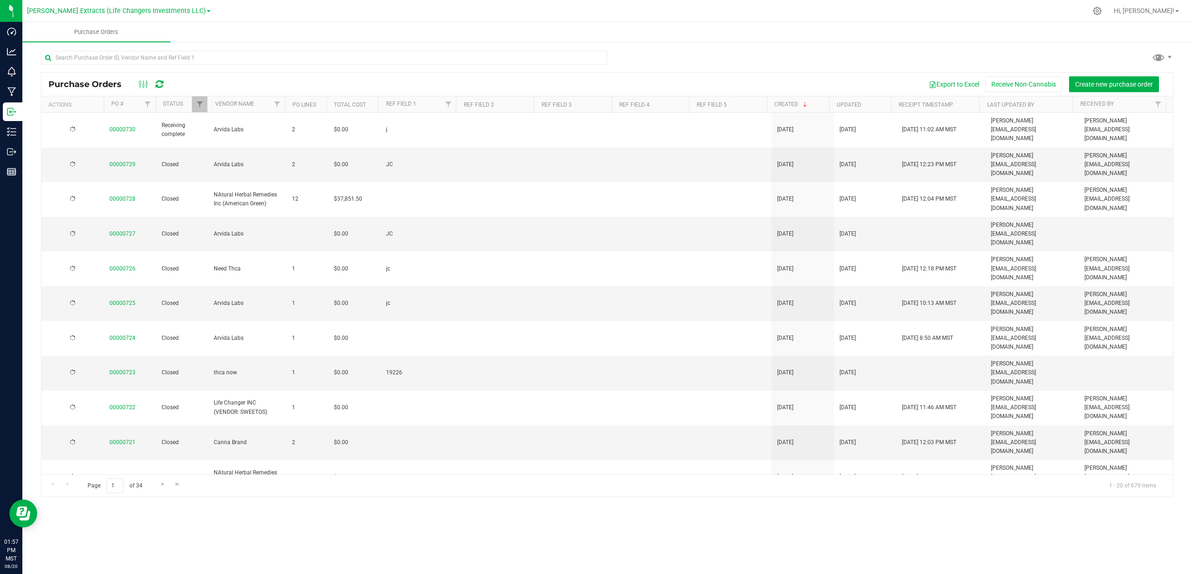
click at [33, 480] on div "Purchase Orders Export to Excel Receive Non-Cannabis Create new purchase order …" at bounding box center [607, 274] width 1170 height 466
click at [364, 77] on div "Export to Excel Receive Non-Cannabis Create new purchase order" at bounding box center [670, 84] width 992 height 16
click at [256, 83] on div "Export to Excel Receive Non-Cannabis Create new purchase order" at bounding box center [670, 84] width 992 height 16
click at [215, 60] on input "text" at bounding box center [324, 58] width 566 height 14
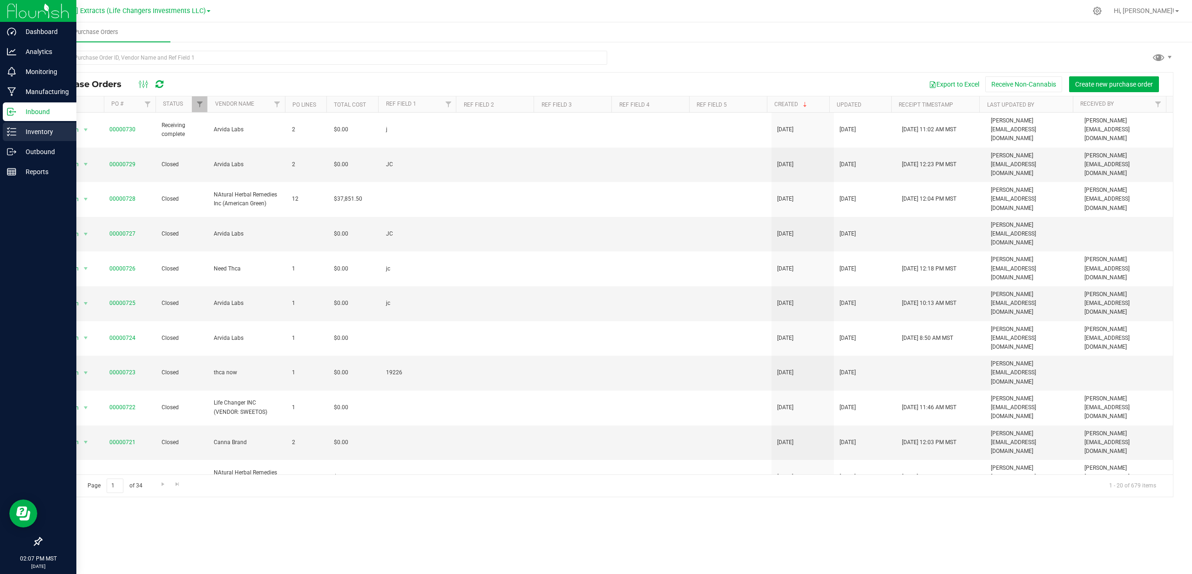
click at [11, 136] on div "Inventory" at bounding box center [40, 131] width 74 height 19
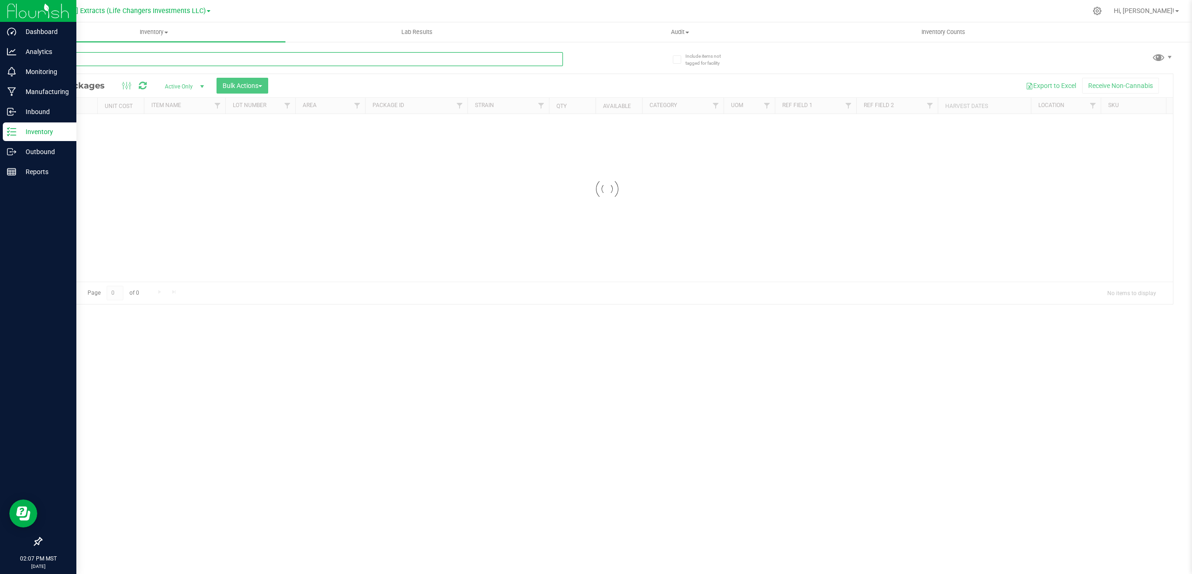
click at [140, 57] on div "Inventory All packages All inventory Waste log Create inventory Lab Results Aud…" at bounding box center [607, 298] width 1170 height 552
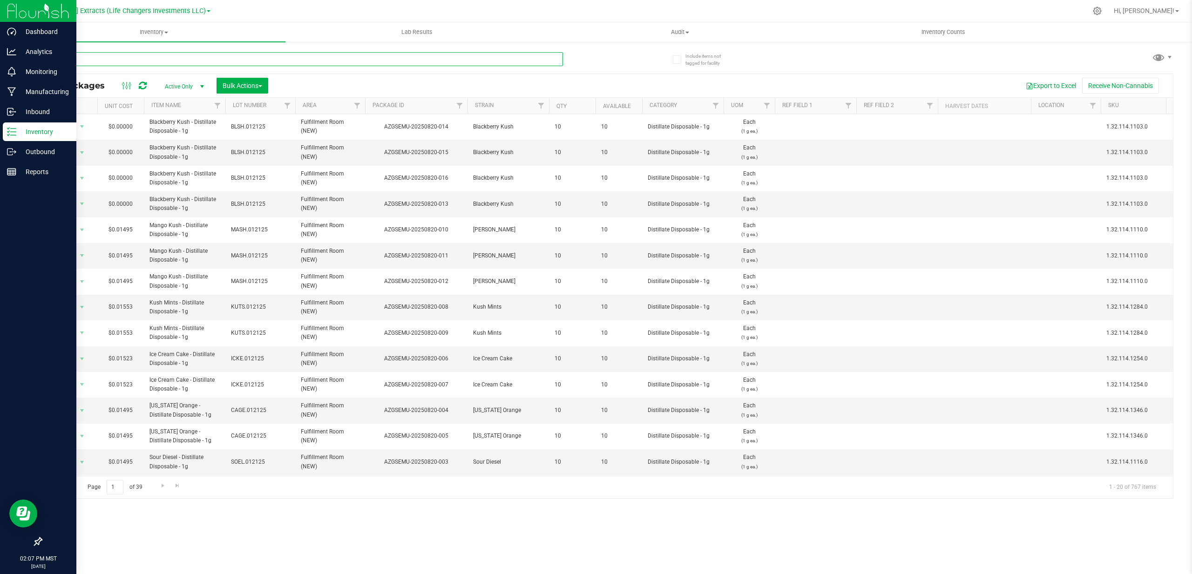
click at [140, 57] on input "text" at bounding box center [302, 59] width 522 height 14
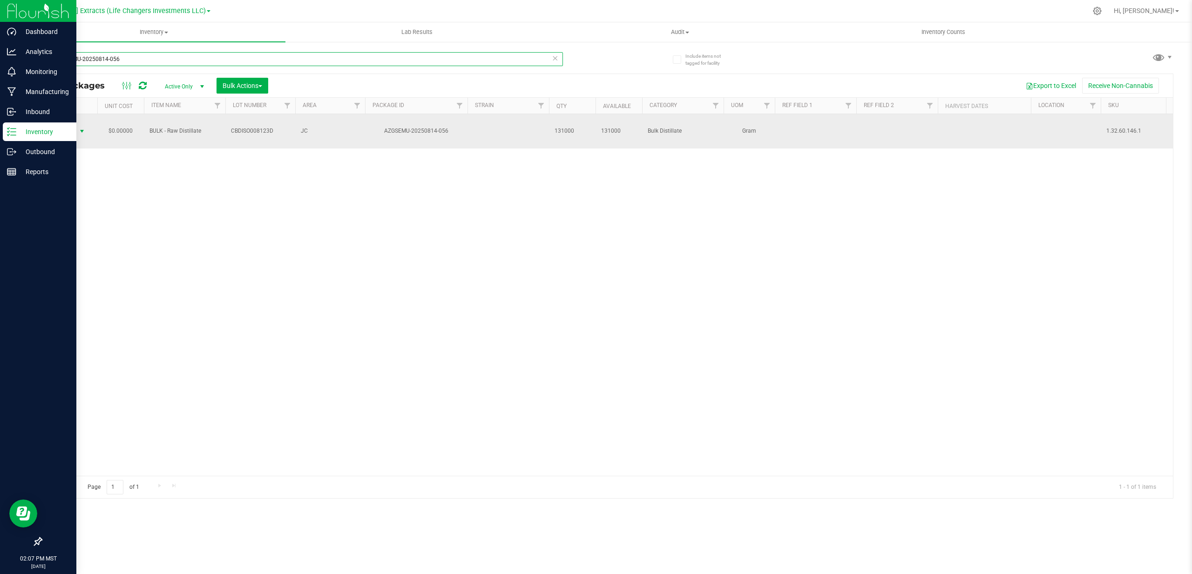
type input "AZGSEMU-20250814-056"
click at [70, 128] on span "Action" at bounding box center [63, 131] width 25 height 13
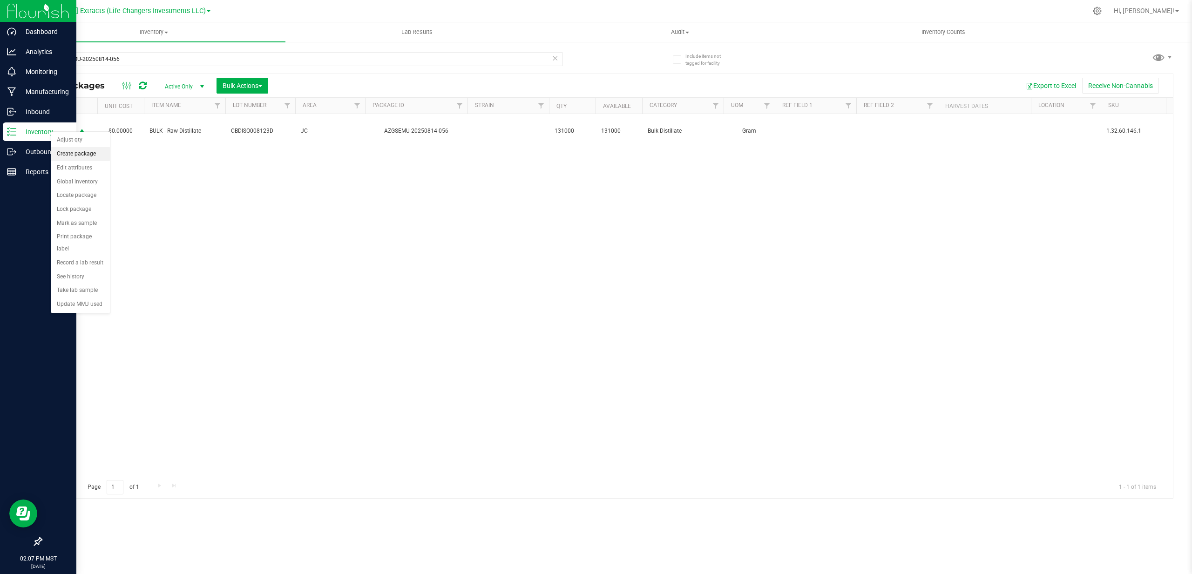
click at [80, 153] on li "Create package" at bounding box center [80, 154] width 59 height 14
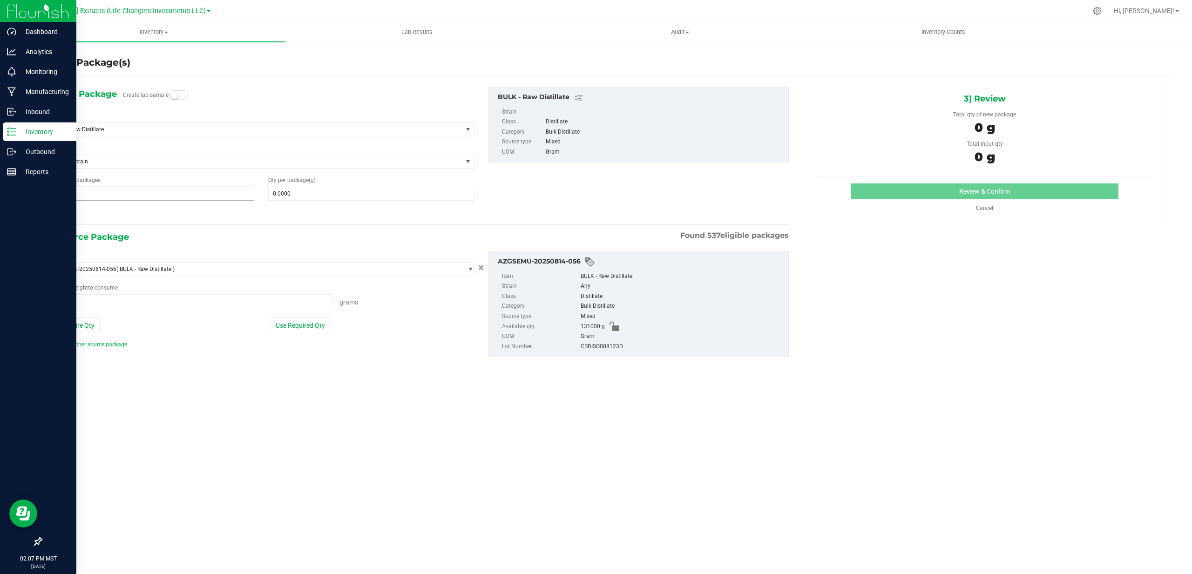
click at [184, 197] on span "1 1" at bounding box center [151, 194] width 206 height 14
click at [184, 197] on input "1" at bounding box center [150, 193] width 205 height 13
type input "2"
click at [295, 190] on span at bounding box center [371, 194] width 206 height 14
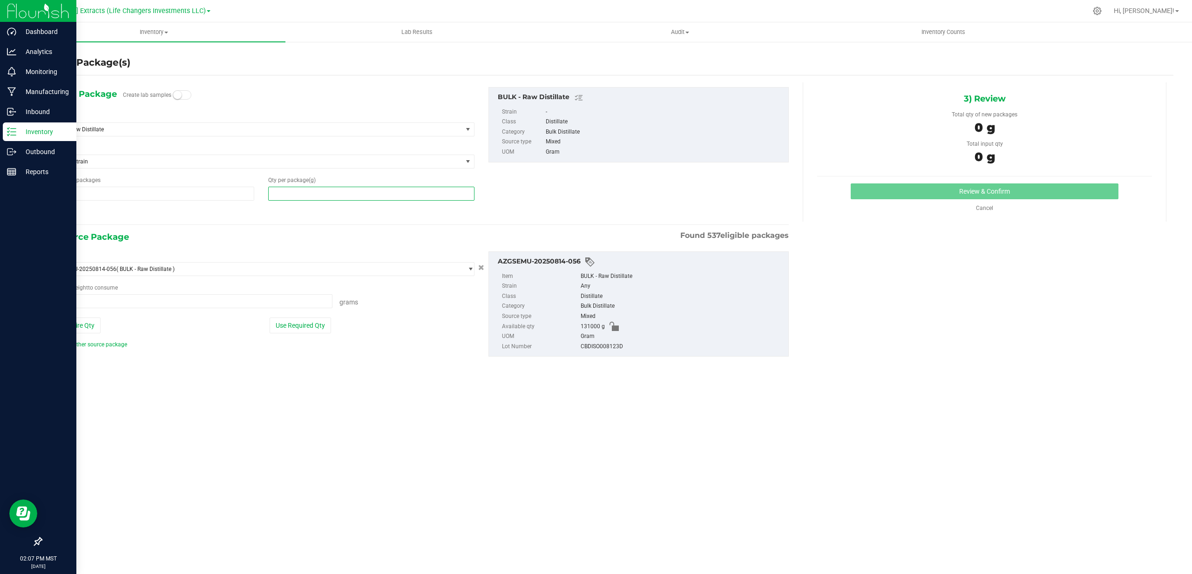
click at [295, 190] on input "text" at bounding box center [371, 193] width 205 height 13
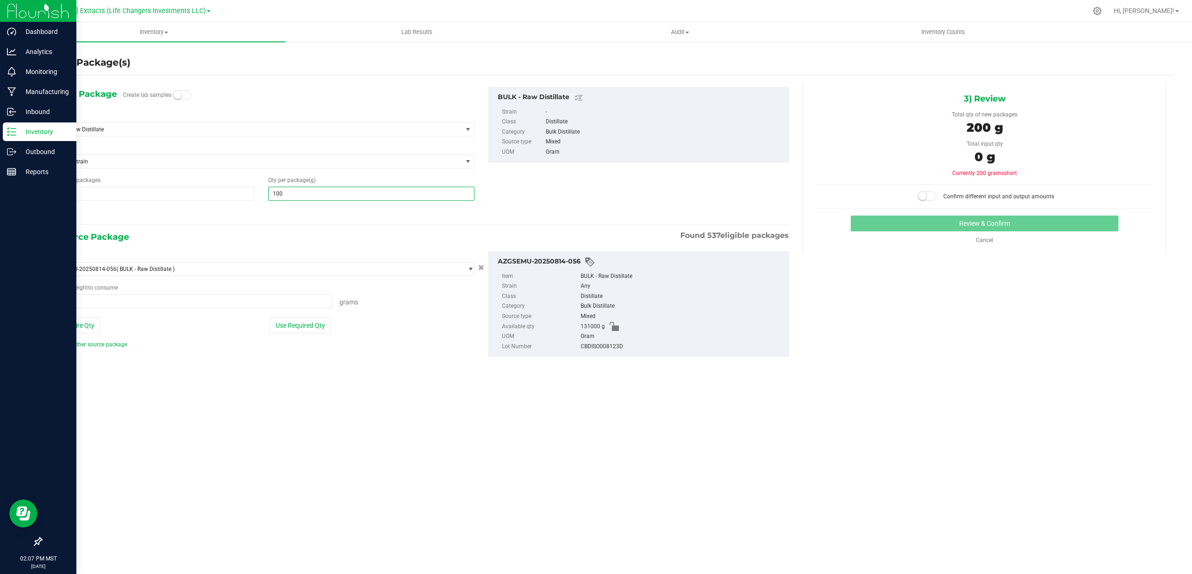
type input "1000"
type input "1,000.0000"
click at [292, 326] on button "Use Required Qty" at bounding box center [300, 326] width 61 height 16
type input "2000.0000 g"
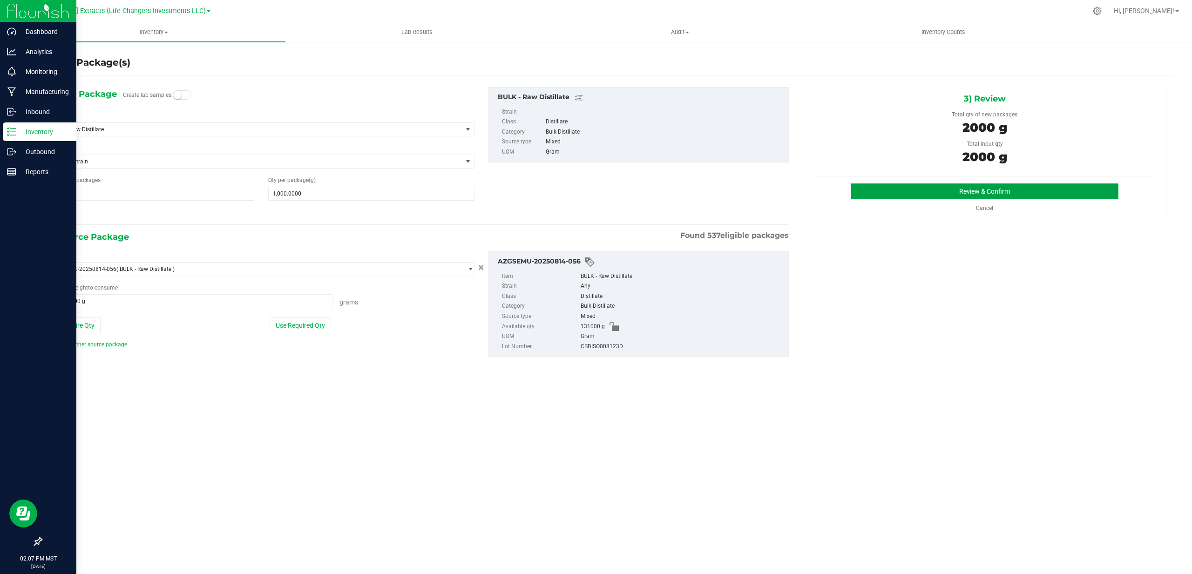
click at [734, 187] on button "Review & Confirm" at bounding box center [985, 191] width 268 height 16
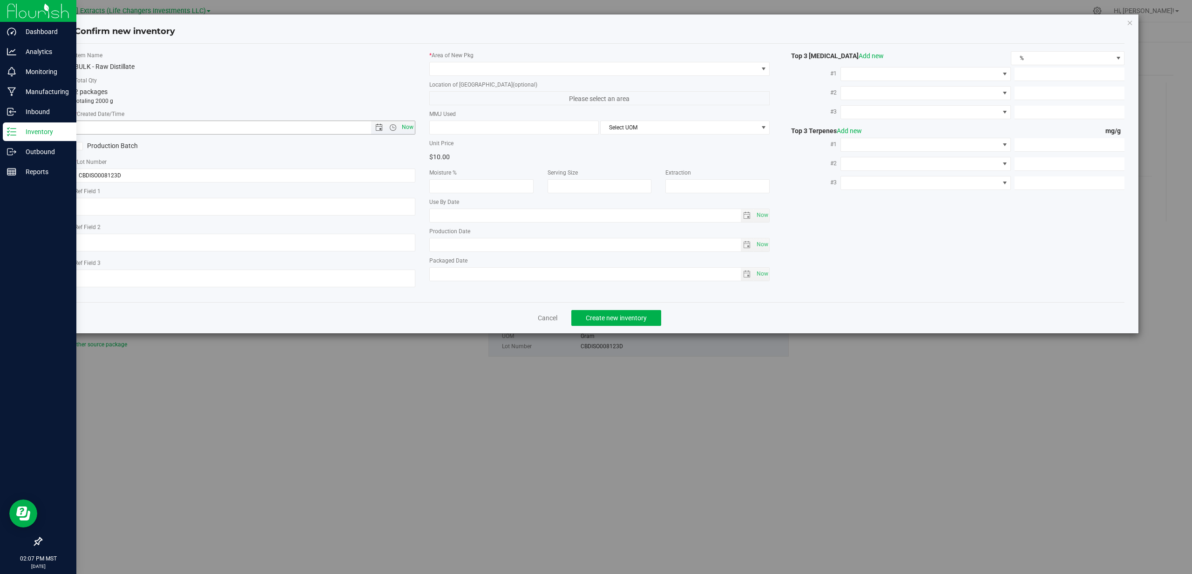
click at [407, 124] on span "Now" at bounding box center [408, 128] width 16 height 14
type input "[DATE] 2:07 PM"
click at [378, 178] on input "CBDISO008123D" at bounding box center [245, 176] width 341 height 14
click at [378, 179] on input "CBDISO008123D" at bounding box center [245, 176] width 341 height 14
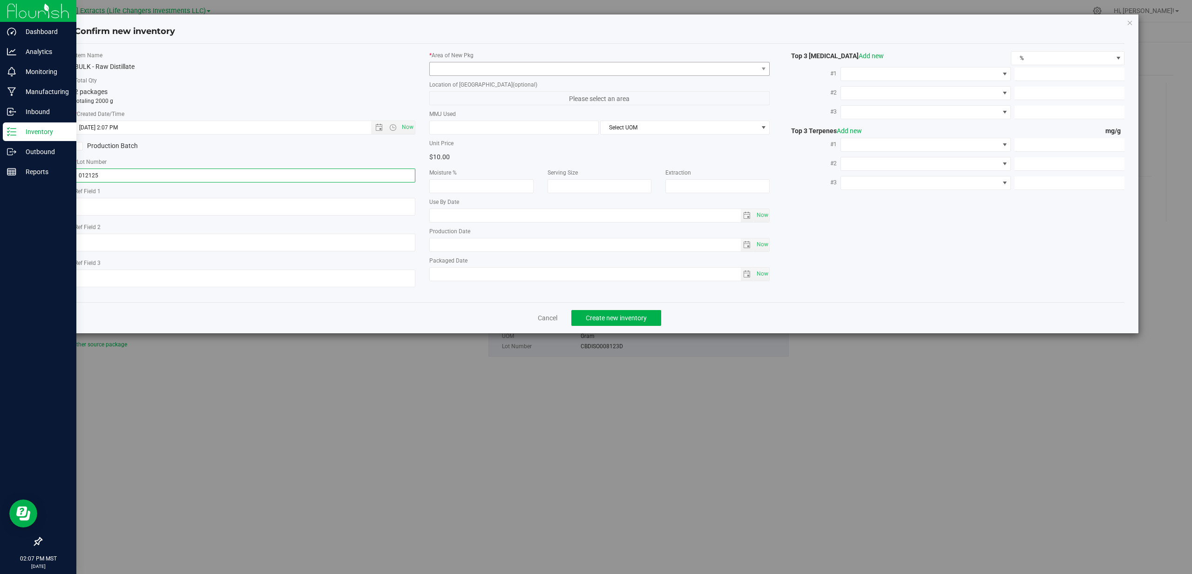
type input "012125"
click at [486, 64] on span at bounding box center [594, 68] width 328 height 13
drag, startPoint x: 454, startPoint y: 111, endPoint x: 419, endPoint y: 106, distance: 35.4
click at [454, 111] on li "Fulfillment Room (NEW)" at bounding box center [600, 107] width 340 height 13
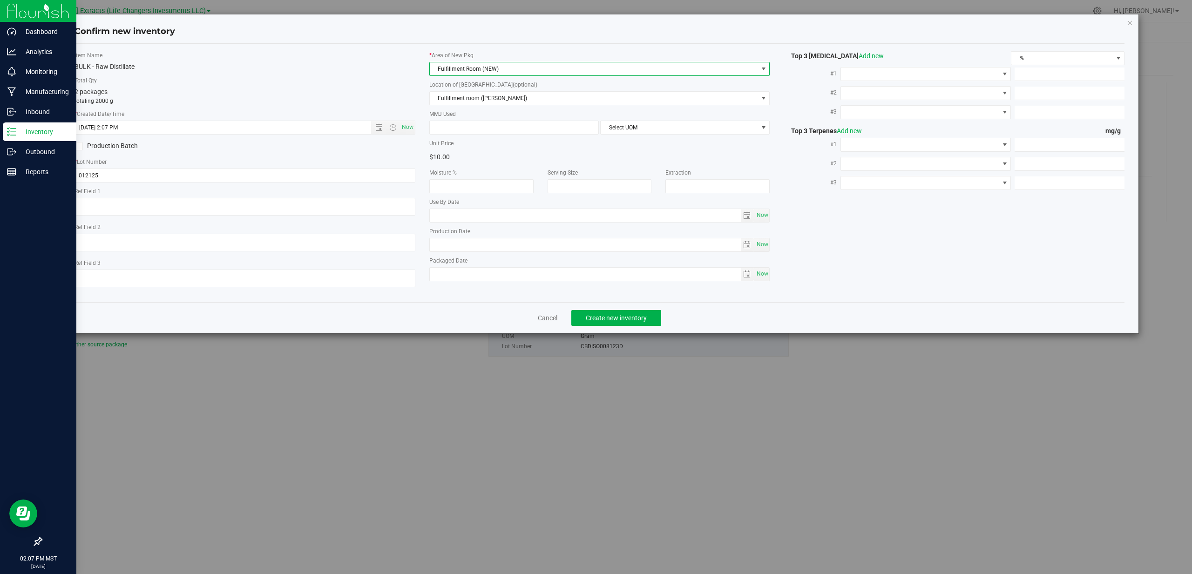
drag, startPoint x: 406, startPoint y: 101, endPoint x: 496, endPoint y: 195, distance: 130.4
click at [406, 101] on p "totaling 2000 g" at bounding box center [245, 101] width 341 height 8
click at [583, 315] on button "Create new inventory" at bounding box center [616, 318] width 90 height 16
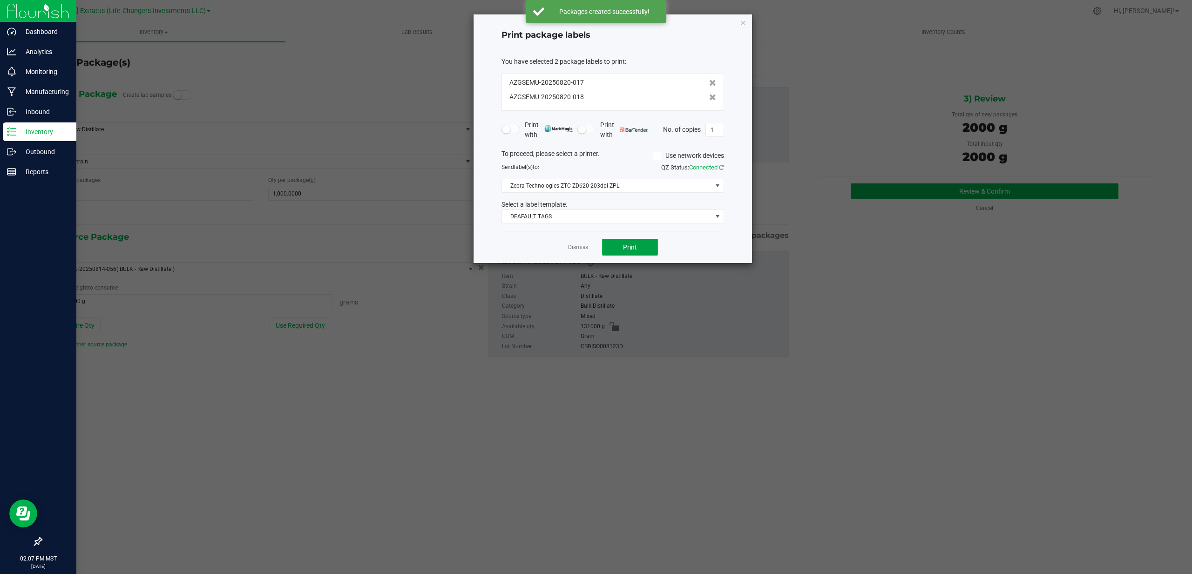
click at [618, 247] on button "Print" at bounding box center [630, 247] width 56 height 17
click at [580, 248] on link "Dismiss" at bounding box center [578, 248] width 20 height 8
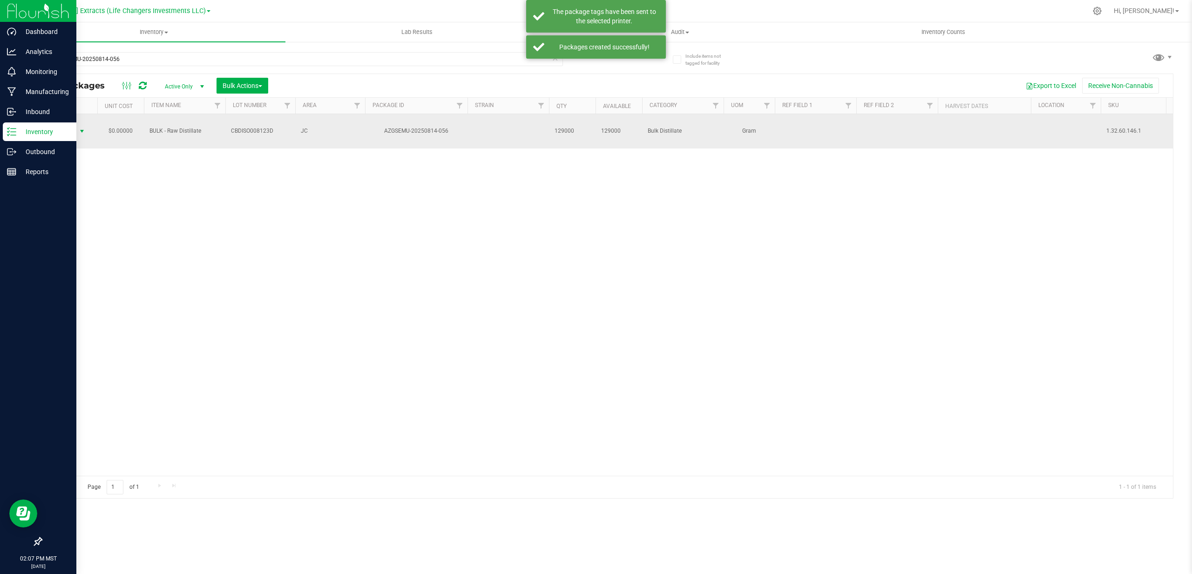
click at [56, 125] on span "Action" at bounding box center [63, 131] width 25 height 13
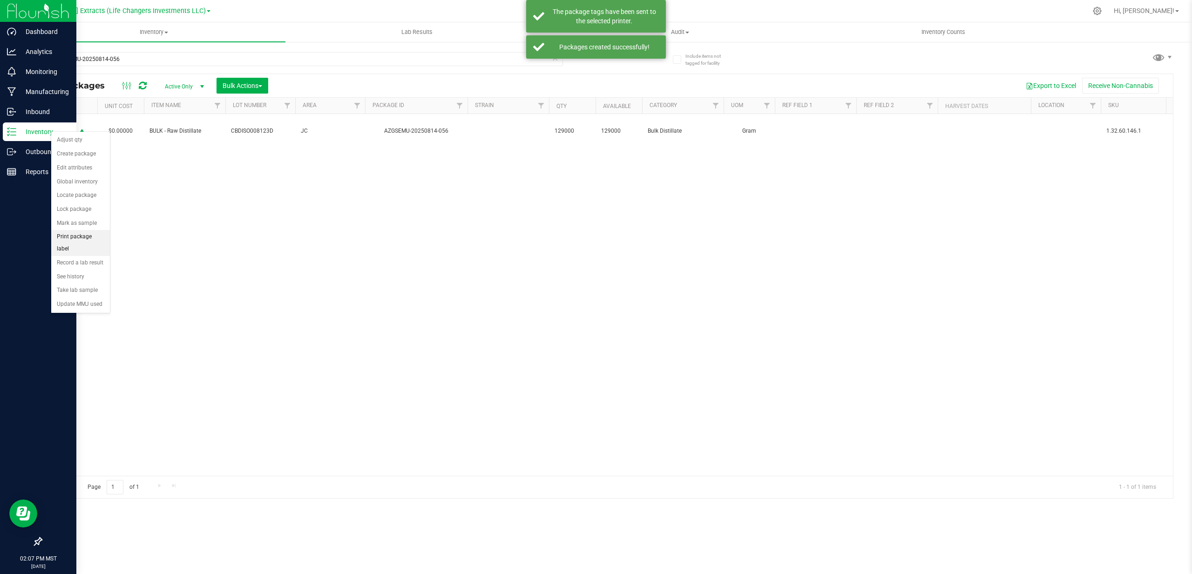
click at [81, 238] on li "Print package label" at bounding box center [80, 243] width 59 height 26
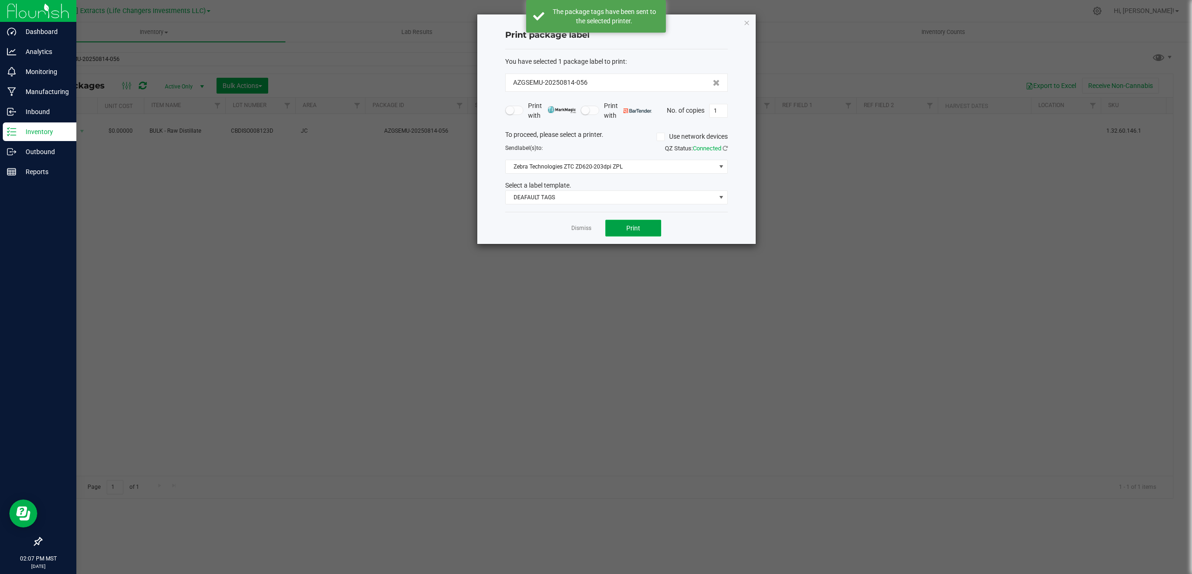
click at [642, 222] on button "Print" at bounding box center [633, 228] width 56 height 17
click at [588, 231] on link "Dismiss" at bounding box center [581, 228] width 20 height 8
